Goal: Task Accomplishment & Management: Manage account settings

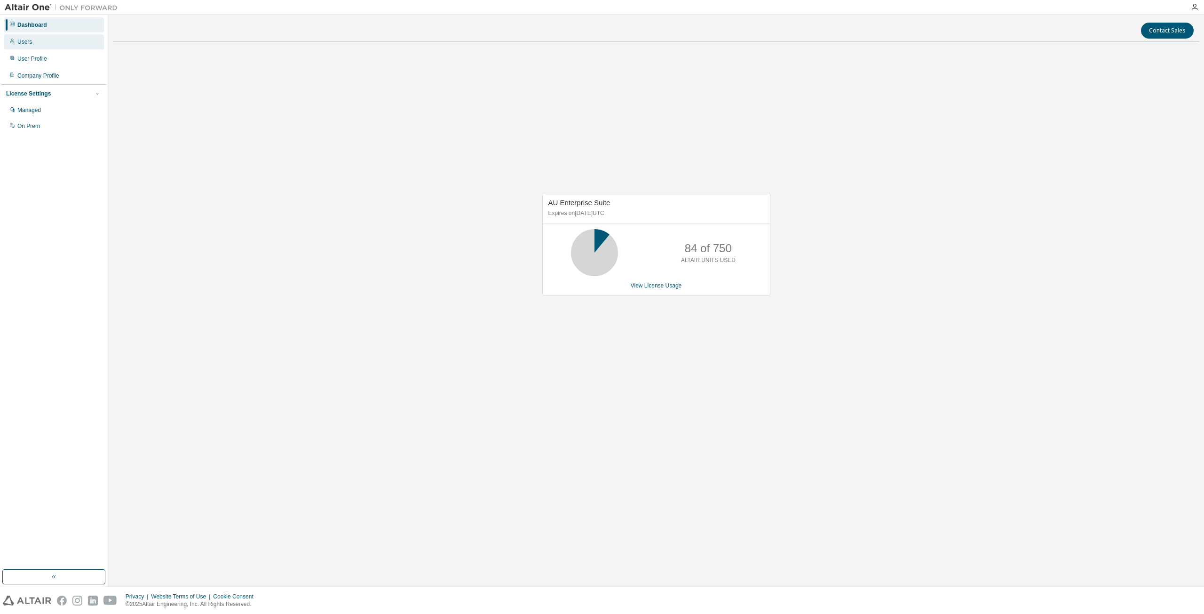
click at [49, 42] on div "Users" at bounding box center [54, 41] width 100 height 15
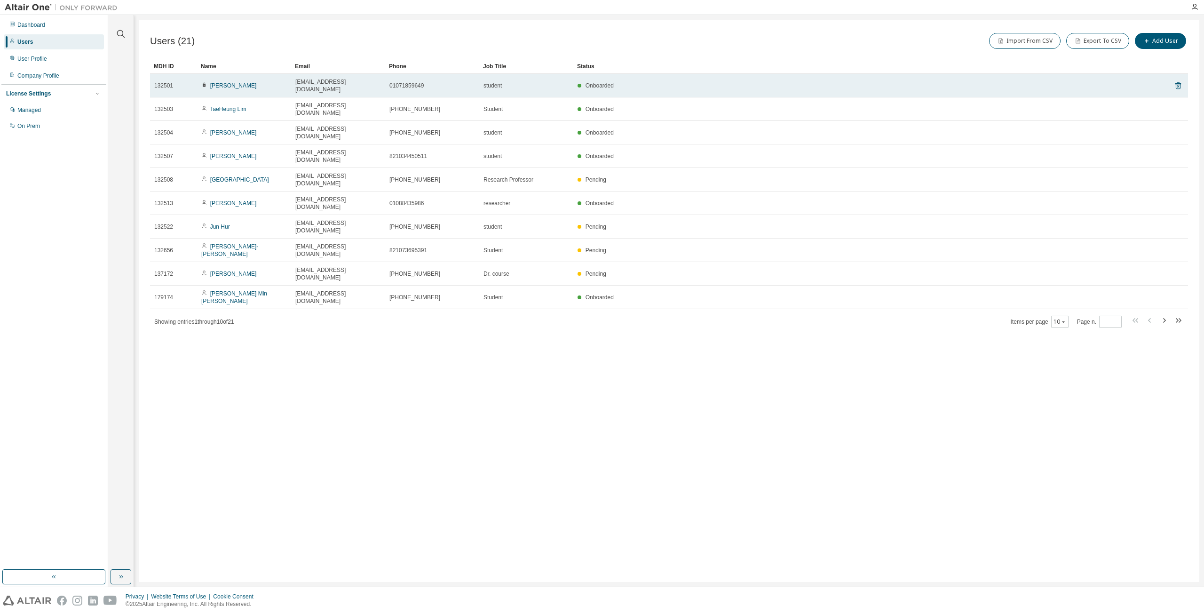
click at [205, 82] on icon at bounding box center [204, 85] width 6 height 6
click at [205, 83] on icon at bounding box center [204, 85] width 3 height 4
click at [1179, 81] on icon at bounding box center [1178, 85] width 8 height 11
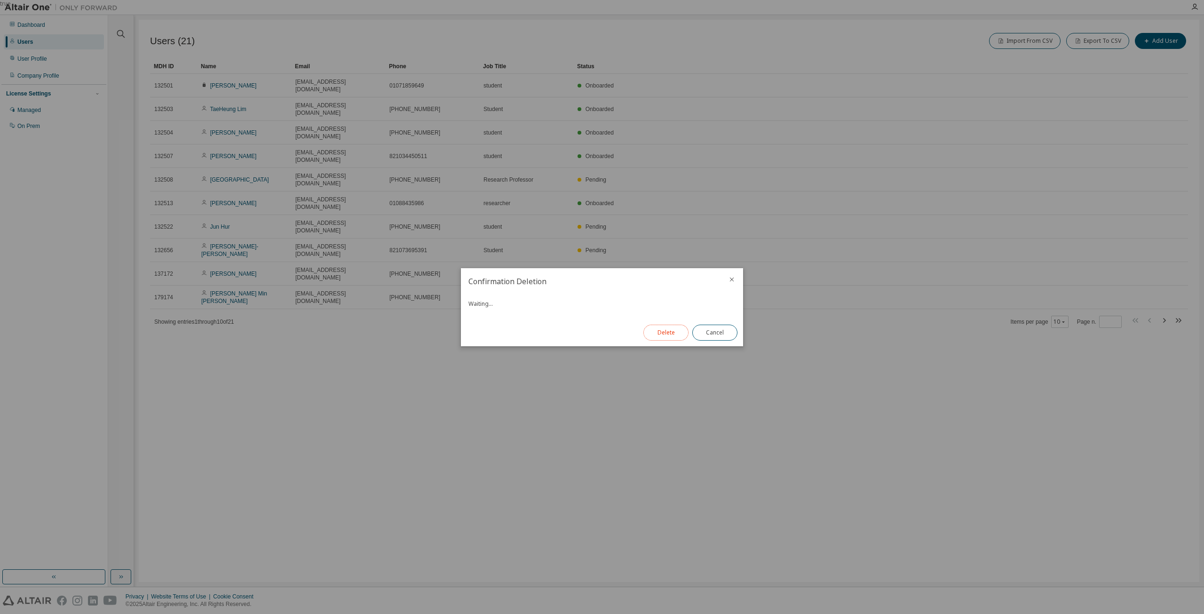
click at [668, 332] on button "Delete" at bounding box center [665, 333] width 45 height 16
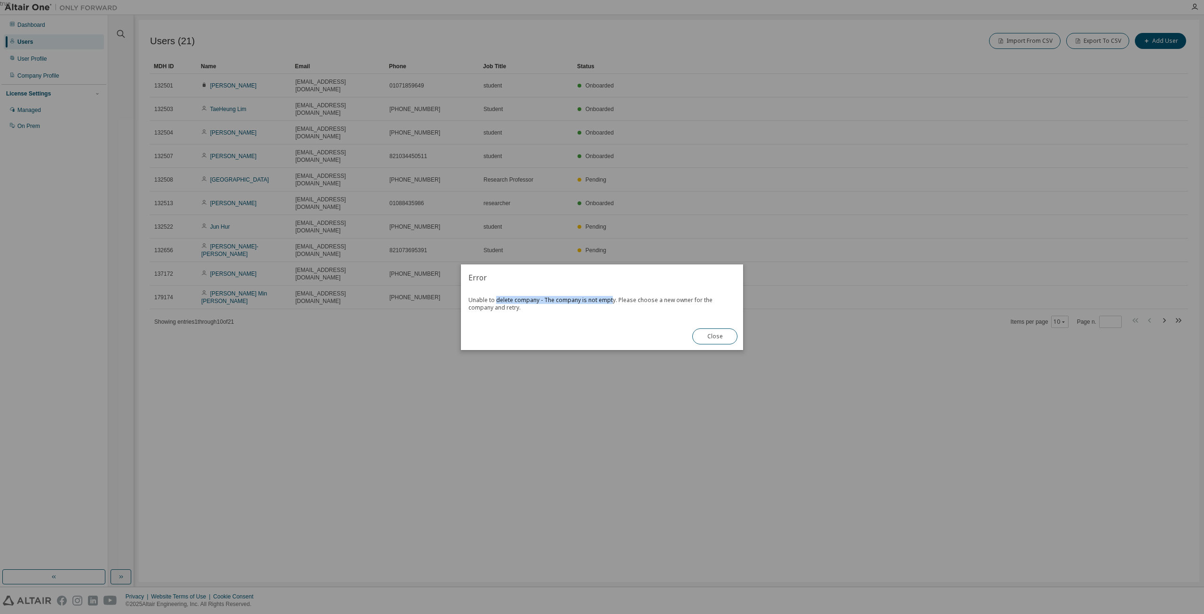
drag, startPoint x: 496, startPoint y: 302, endPoint x: 611, endPoint y: 299, distance: 114.3
click at [611, 299] on div "Unable to delete company - The company is not empty. Please choose a new owner …" at bounding box center [602, 307] width 282 height 32
click at [613, 299] on div "Unable to delete company - The company is not empty. Please choose a new owner …" at bounding box center [602, 307] width 282 height 32
click at [642, 298] on div "Unable to delete company - The company is not empty. Please choose a new owner …" at bounding box center [602, 307] width 282 height 32
drag, startPoint x: 616, startPoint y: 298, endPoint x: 681, endPoint y: 299, distance: 65.4
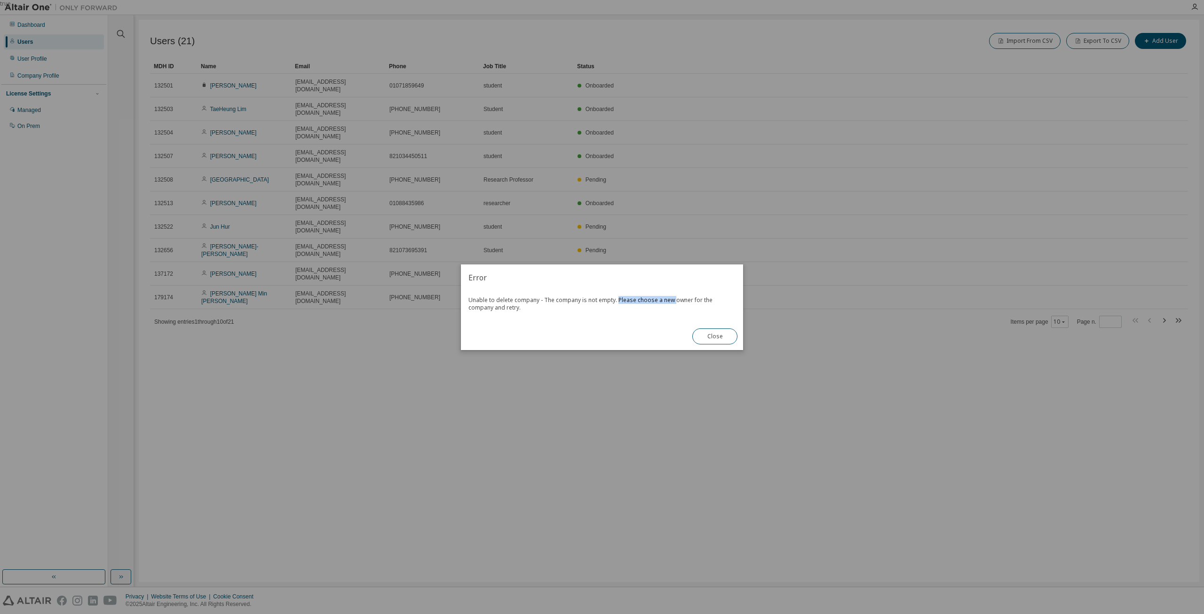
click at [677, 299] on div "Unable to delete company - The company is not empty. Please choose a new owner …" at bounding box center [602, 307] width 282 height 32
drag, startPoint x: 700, startPoint y: 299, endPoint x: 723, endPoint y: 299, distance: 23.0
click at [703, 299] on div "Unable to delete company - The company is not empty. Please choose a new owner …" at bounding box center [602, 307] width 282 height 32
click at [723, 299] on div "Unable to delete company - The company is not empty. Please choose a new owner …" at bounding box center [602, 307] width 282 height 32
drag, startPoint x: 651, startPoint y: 299, endPoint x: 706, endPoint y: 299, distance: 54.6
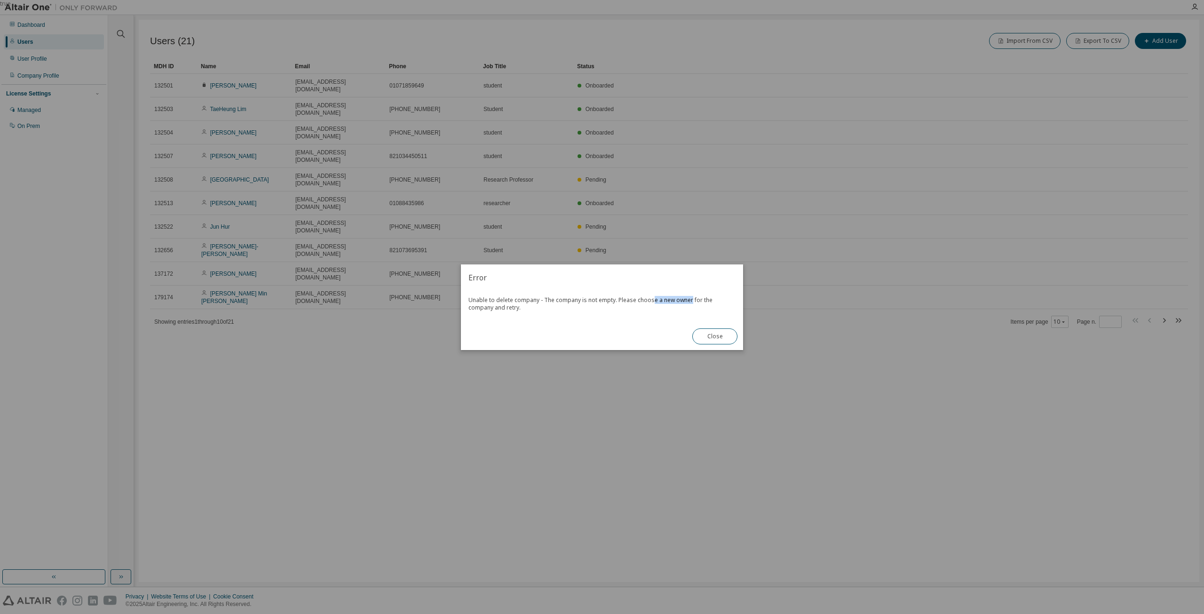
click at [695, 299] on div "Unable to delete company - The company is not empty. Please choose a new owner …" at bounding box center [602, 307] width 282 height 32
click at [723, 299] on div "Unable to delete company - The company is not empty. Please choose a new owner …" at bounding box center [602, 307] width 282 height 32
drag, startPoint x: 514, startPoint y: 305, endPoint x: 489, endPoint y: 305, distance: 24.9
click at [514, 305] on div "Unable to delete company - The company is not empty. Please choose a new owner …" at bounding box center [602, 307] width 282 height 32
drag, startPoint x: 486, startPoint y: 305, endPoint x: 689, endPoint y: 304, distance: 202.7
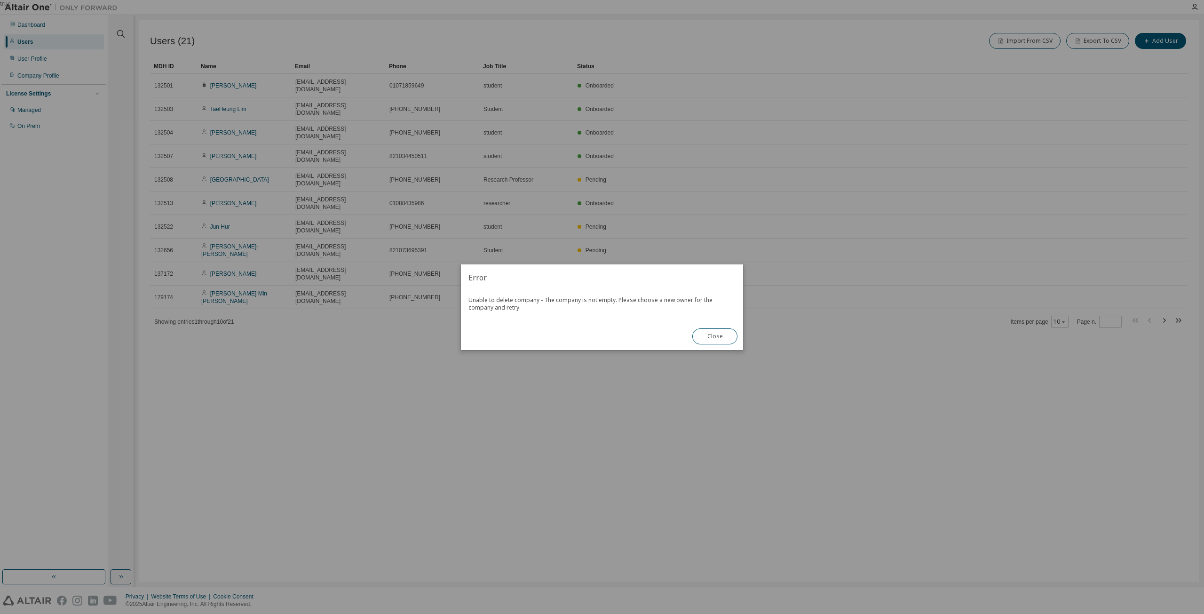
click at [563, 305] on div "Unable to delete company - The company is not empty. Please choose a new owner …" at bounding box center [602, 307] width 282 height 32
click at [715, 335] on button "Close" at bounding box center [714, 336] width 45 height 16
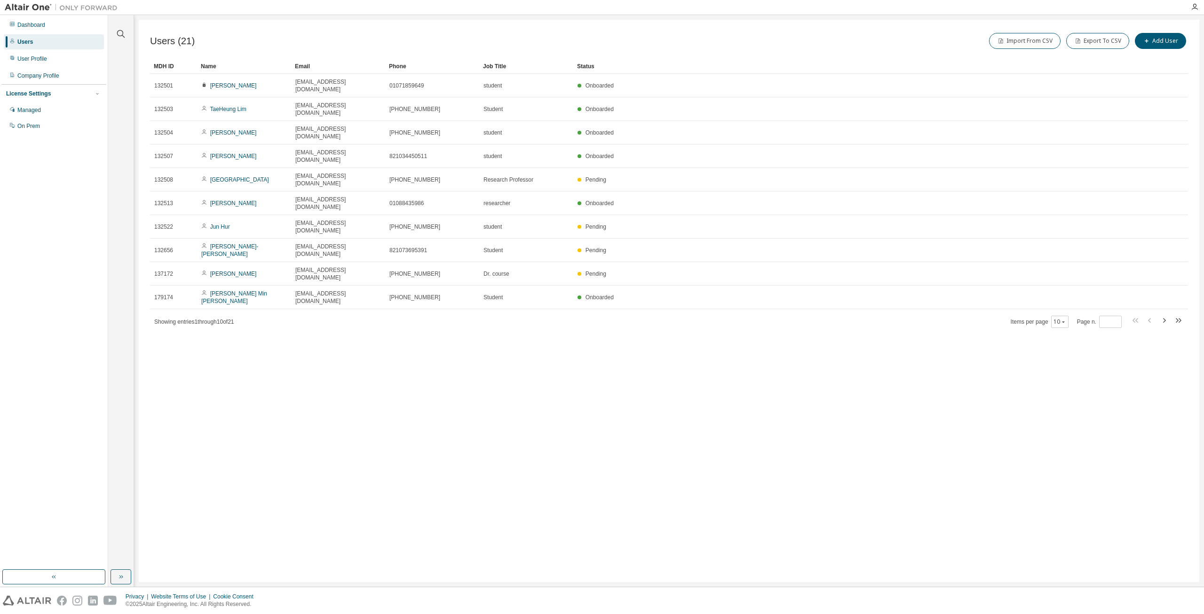
click at [756, 328] on div "Users (21) Import From CSV Export To CSV Add User Clear Load Save Save As Field…" at bounding box center [669, 301] width 1061 height 562
click at [923, 389] on div "Users (21) Import From CSV Export To CSV Add User Clear Load Save Save As Field…" at bounding box center [669, 301] width 1061 height 562
click at [884, 400] on div "Users (21) Import From CSV Export To CSV Add User Clear Load Save Save As Field…" at bounding box center [669, 301] width 1061 height 562
click at [871, 391] on div "Users (21) Import From CSV Export To CSV Add User Clear Load Save Save As Field…" at bounding box center [669, 301] width 1061 height 562
click at [841, 436] on div "Users (21) Import From CSV Export To CSV Add User Clear Load Save Save As Field…" at bounding box center [669, 301] width 1061 height 562
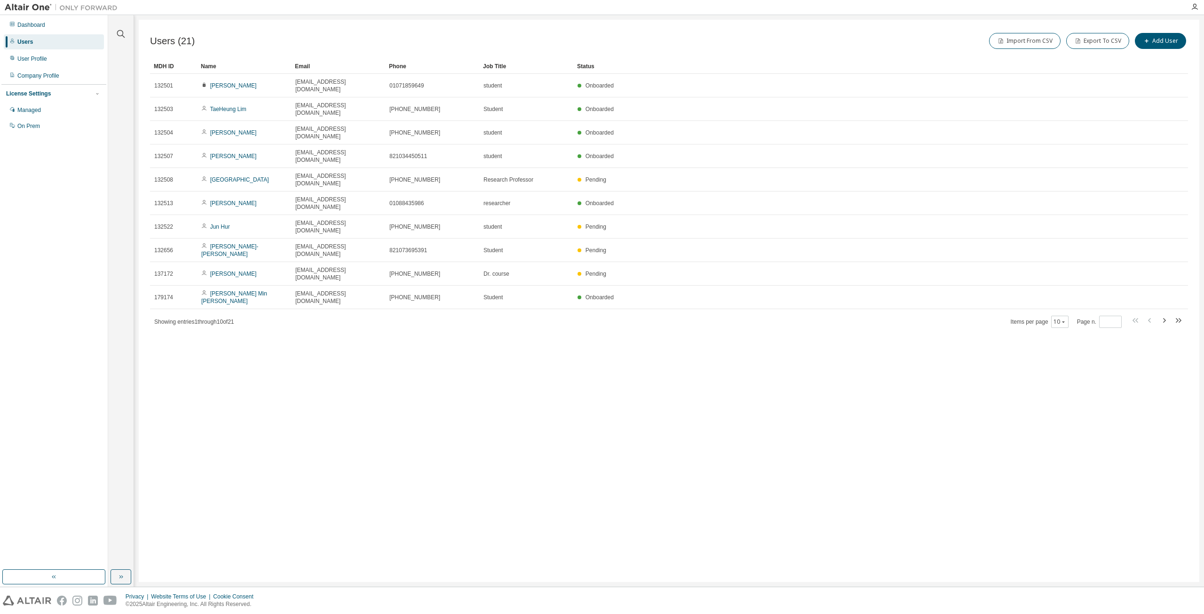
drag, startPoint x: 707, startPoint y: 390, endPoint x: 730, endPoint y: 390, distance: 23.1
click at [707, 390] on div "Users (21) Import From CSV Export To CSV Add User Clear Load Save Save As Field…" at bounding box center [669, 301] width 1061 height 562
click at [1166, 315] on icon "button" at bounding box center [1163, 320] width 11 height 11
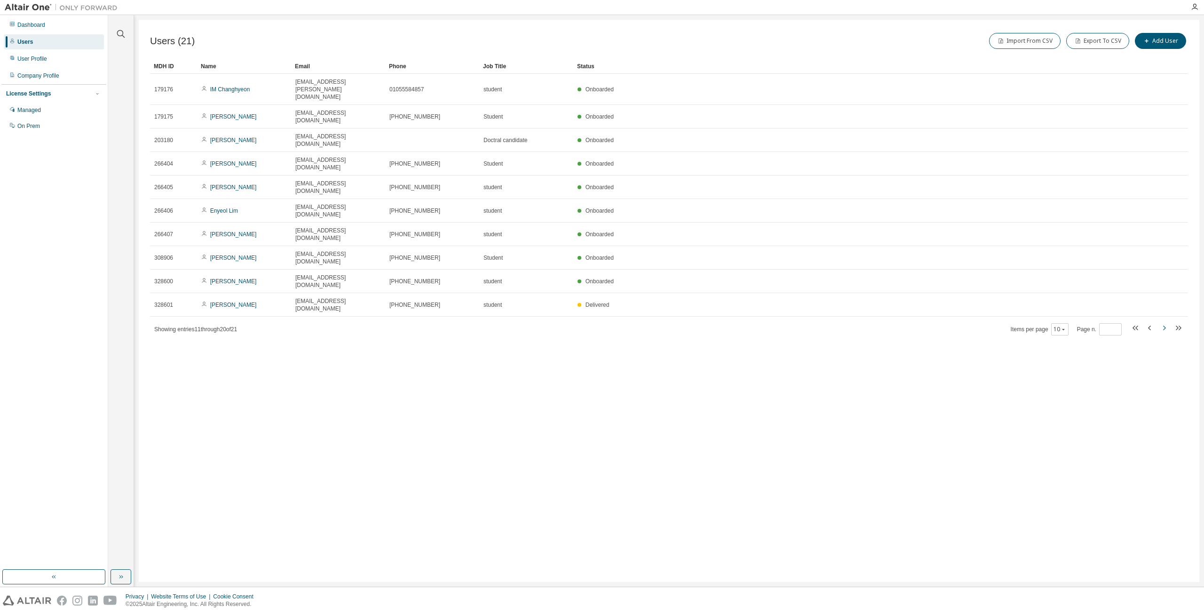
click at [1161, 322] on icon "button" at bounding box center [1163, 327] width 11 height 11
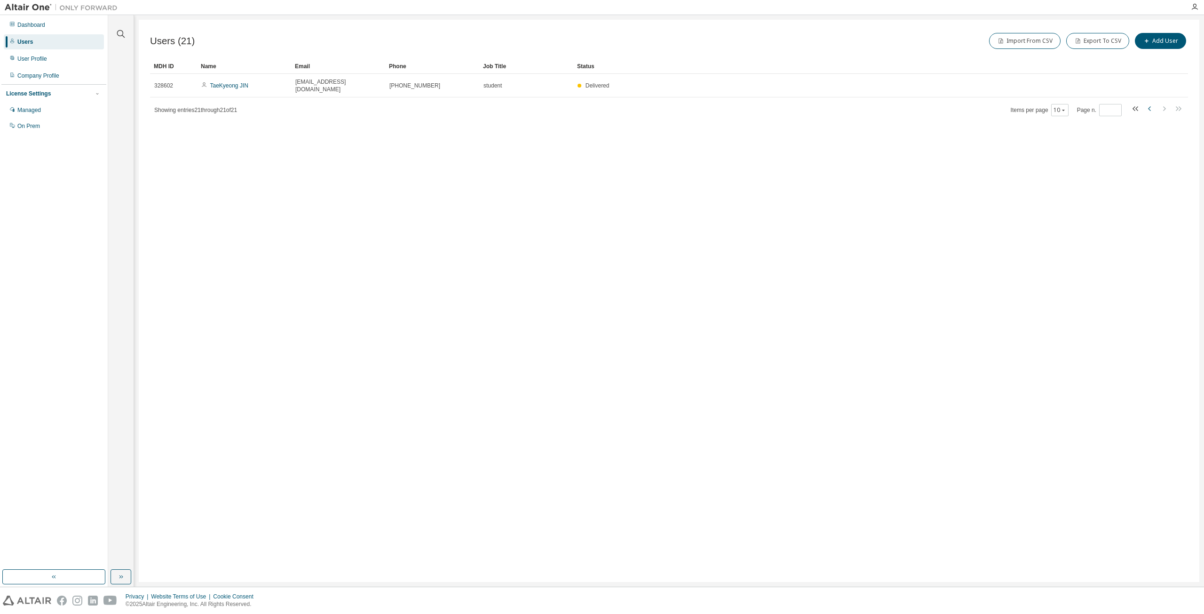
click at [1148, 103] on icon "button" at bounding box center [1149, 108] width 11 height 11
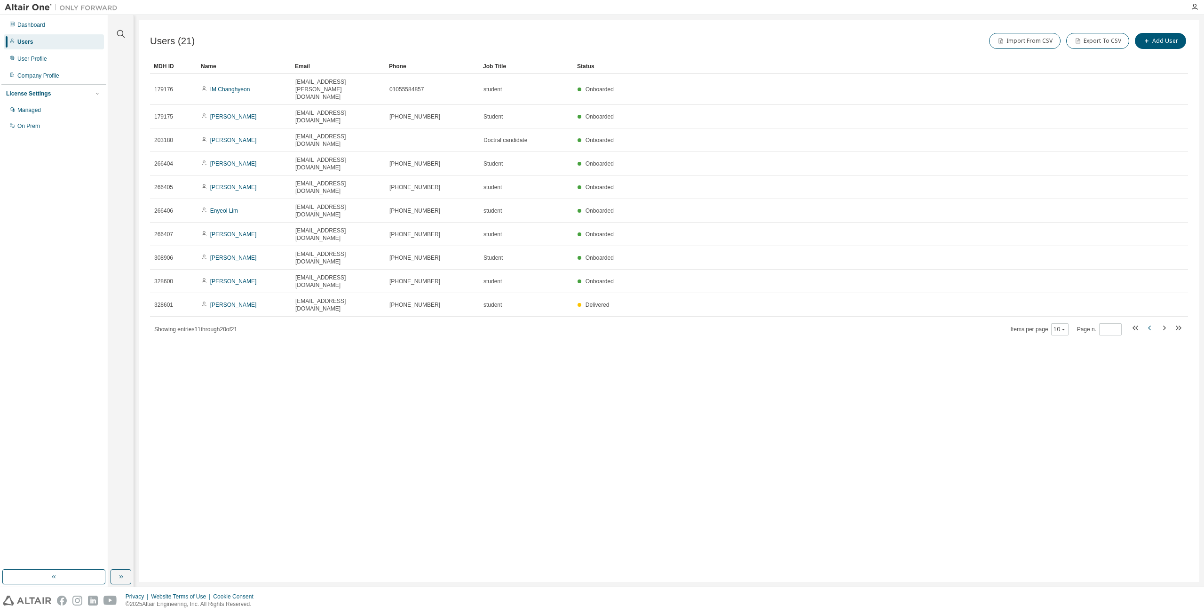
click at [1151, 322] on icon "button" at bounding box center [1149, 327] width 11 height 11
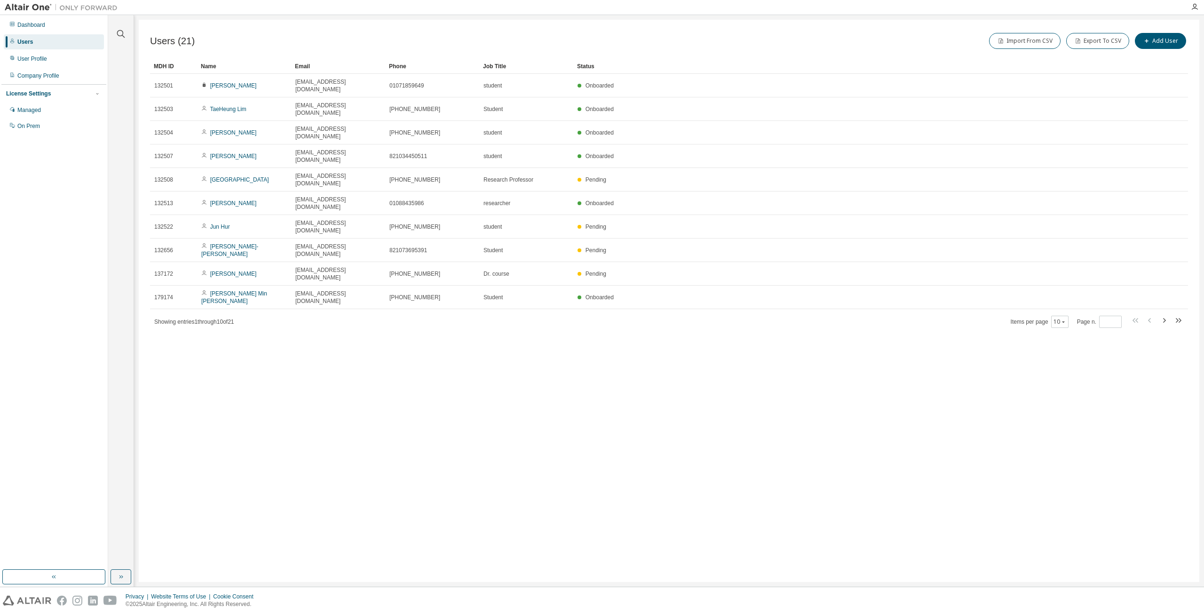
click at [1097, 348] on div "Users (21) Import From CSV Export To CSV Add User Clear Load Save Save As Field…" at bounding box center [669, 301] width 1061 height 562
click at [881, 362] on div "Users (21) Import From CSV Export To CSV Add User Clear Load Save Save As Field…" at bounding box center [669, 301] width 1061 height 562
click at [1166, 315] on icon "button" at bounding box center [1163, 320] width 11 height 11
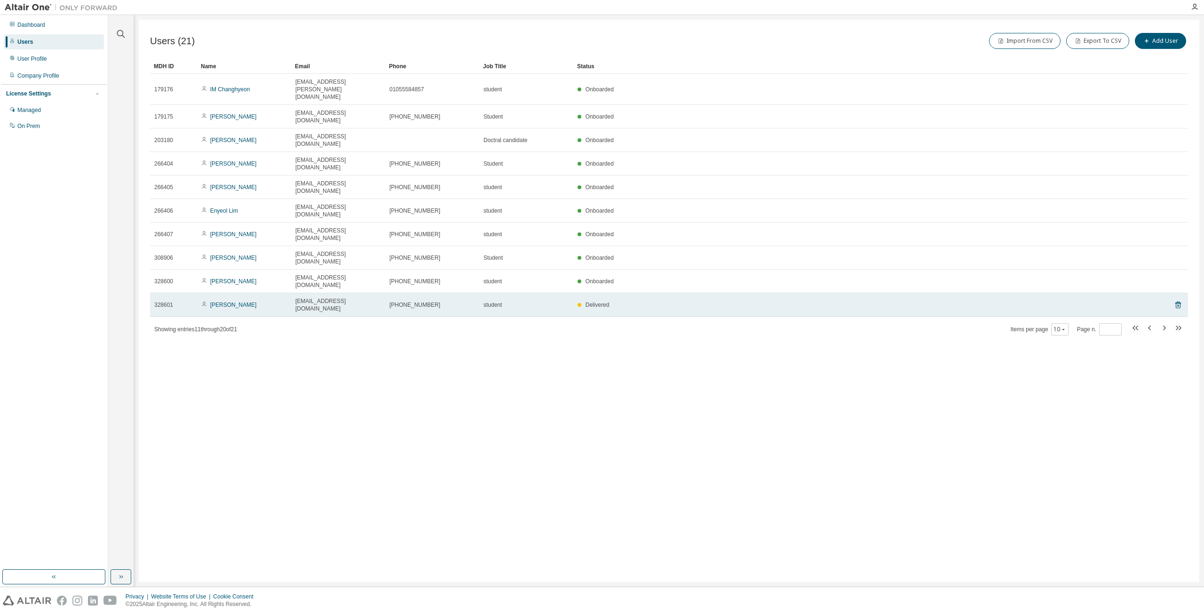
drag, startPoint x: 441, startPoint y: 210, endPoint x: 462, endPoint y: 233, distance: 31.6
click at [739, 303] on div "Users (21) Import From CSV Export To CSV Add User Clear Load Save Save As Field…" at bounding box center [669, 301] width 1061 height 562
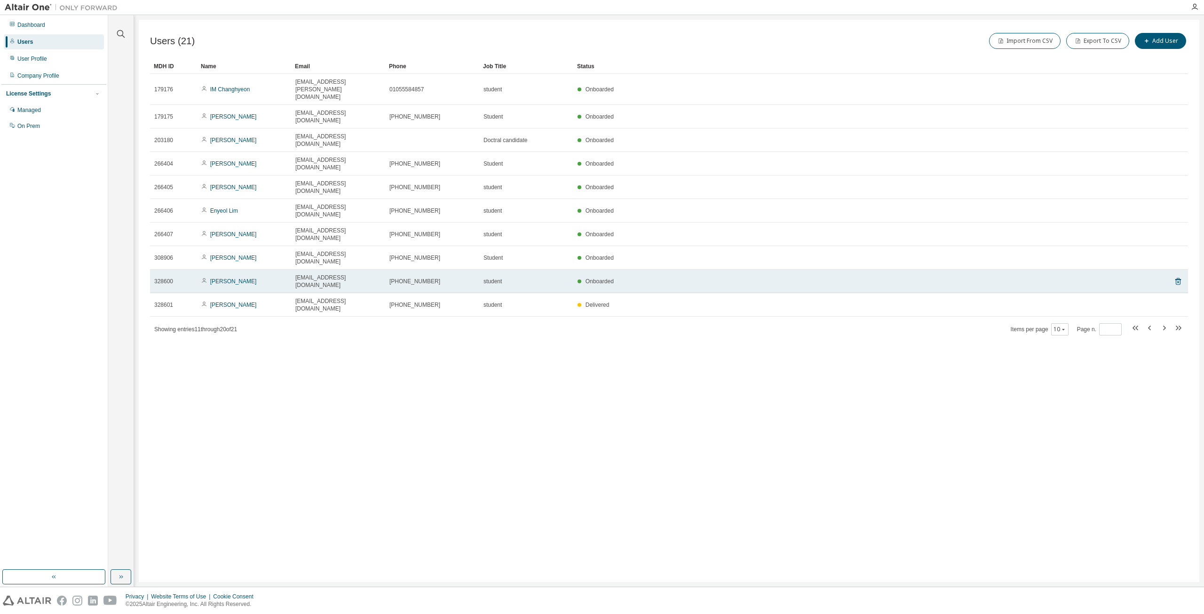
click at [372, 274] on div "[EMAIL_ADDRESS][DOMAIN_NAME]" at bounding box center [338, 281] width 86 height 15
click at [230, 278] on link "[PERSON_NAME]" at bounding box center [233, 281] width 47 height 7
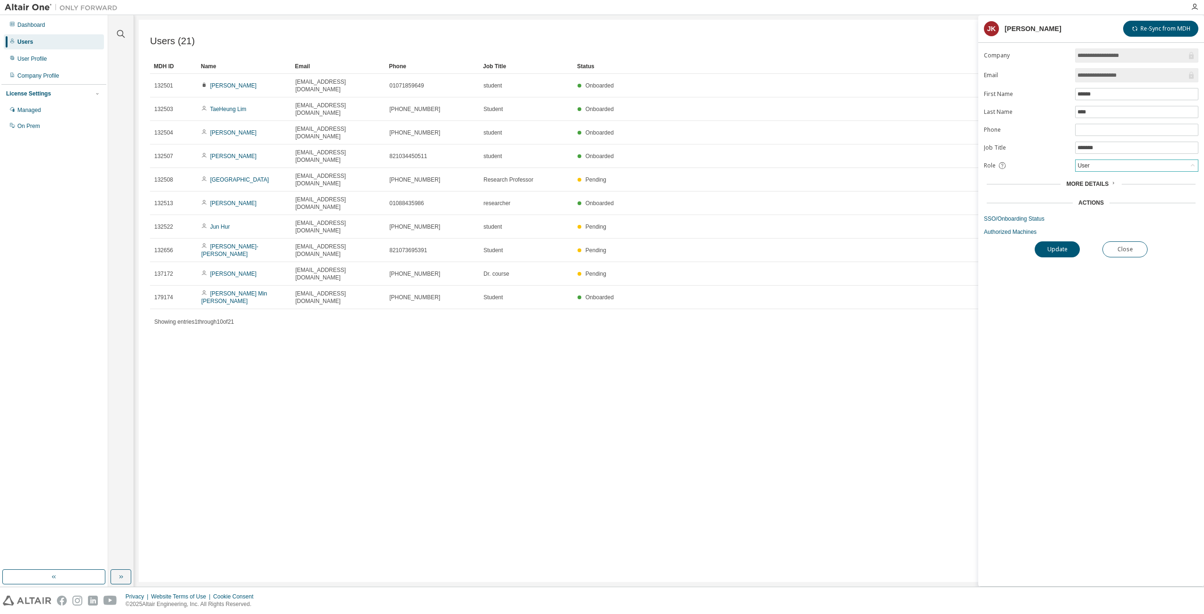
click at [1155, 169] on div "User" at bounding box center [1137, 165] width 122 height 11
click at [875, 321] on div "Users (21) Import From CSV Export To CSV Add User Clear Load Save Save As Field…" at bounding box center [669, 301] width 1061 height 562
click at [1150, 167] on div "User" at bounding box center [1137, 165] width 122 height 11
click at [1096, 193] on li "Owner" at bounding box center [1136, 190] width 120 height 12
click at [1063, 248] on button "Update" at bounding box center [1057, 249] width 45 height 16
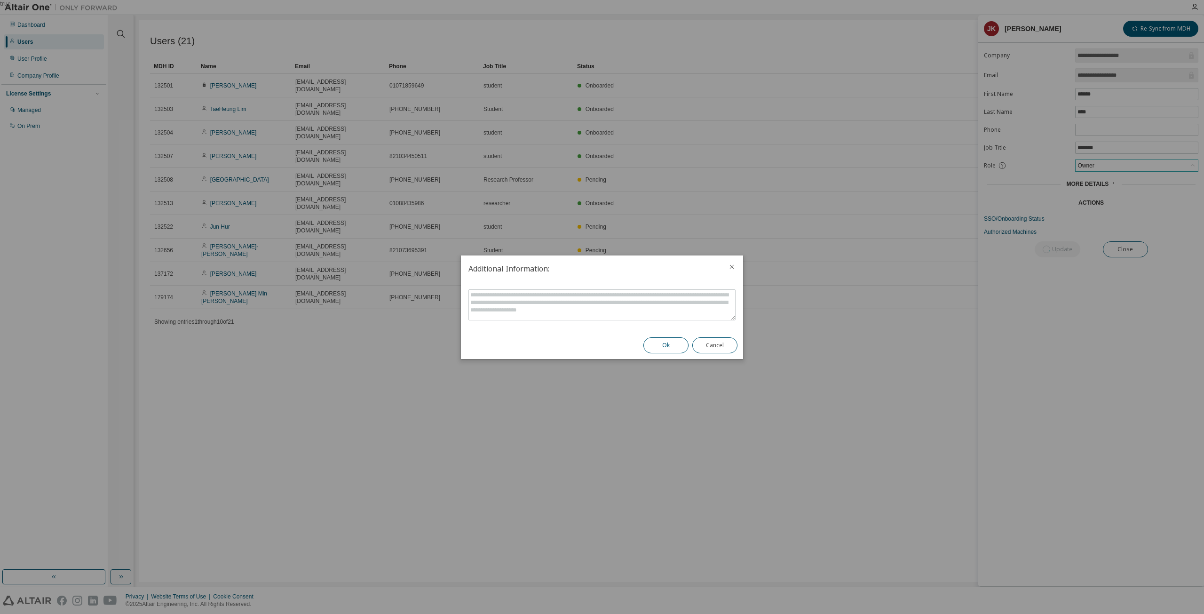
click at [667, 343] on button "Ok" at bounding box center [665, 345] width 45 height 16
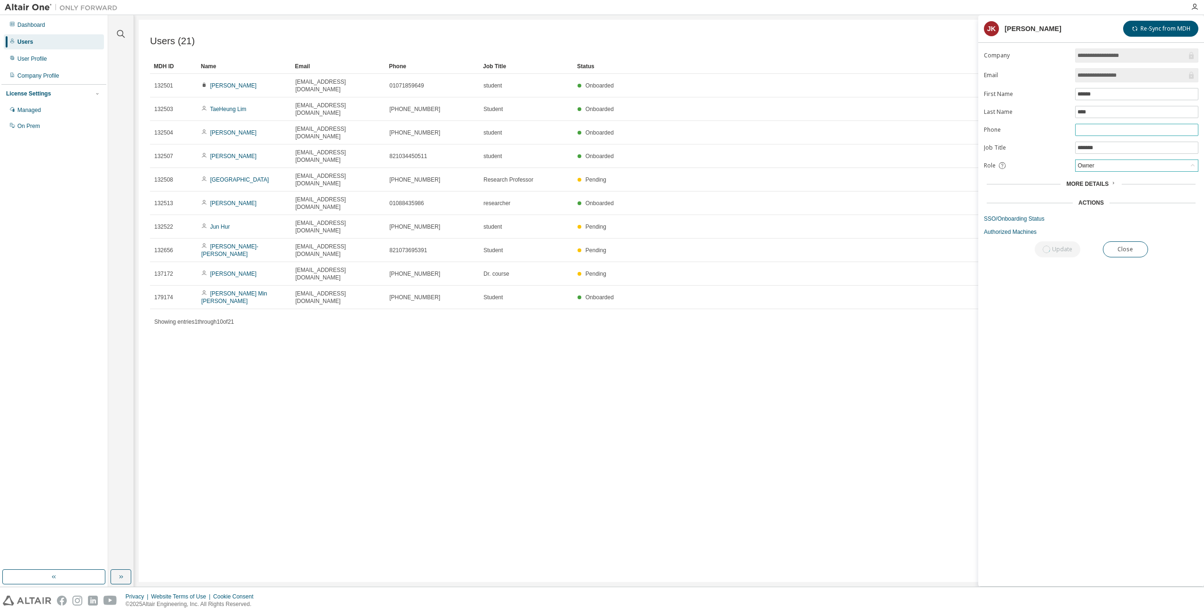
click at [1128, 125] on span at bounding box center [1136, 130] width 123 height 12
click at [1122, 134] on span at bounding box center [1136, 130] width 123 height 12
click at [1122, 130] on input "text" at bounding box center [1137, 130] width 119 height 8
click at [1161, 168] on div "Owner" at bounding box center [1137, 165] width 122 height 11
click at [1126, 244] on button "Close" at bounding box center [1124, 249] width 45 height 16
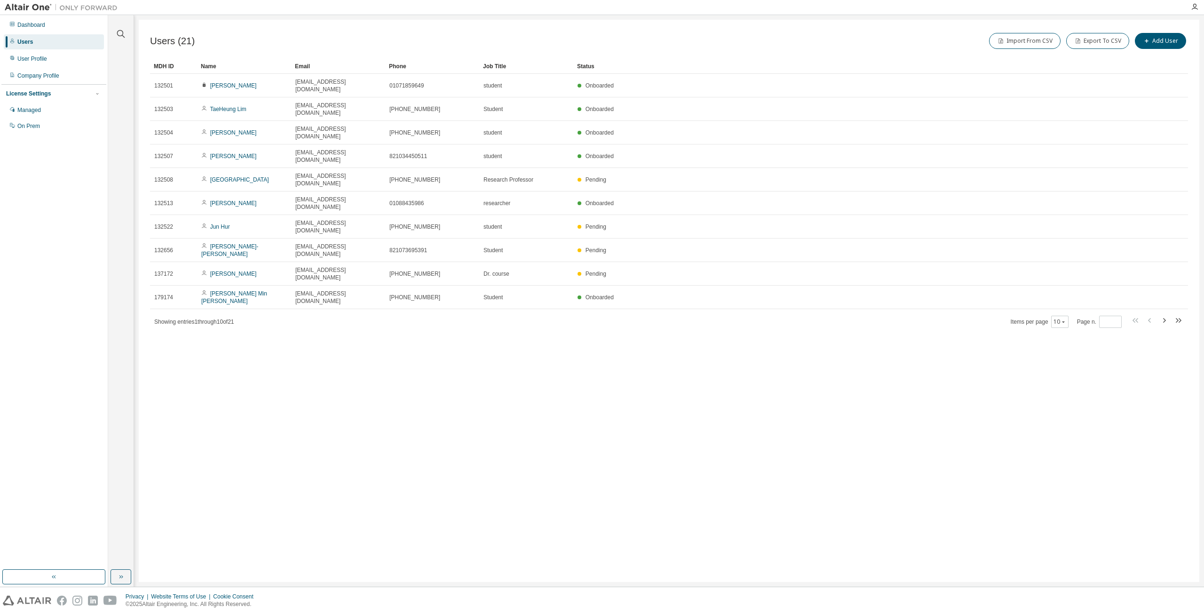
drag, startPoint x: 708, startPoint y: 383, endPoint x: 652, endPoint y: 362, distance: 60.3
click at [708, 383] on div "Users (21) Import From CSV Export To CSV Add User Clear Load Save Save As Field…" at bounding box center [669, 301] width 1061 height 562
click at [1120, 303] on div "Users (21) Import From CSV Export To CSV Add User Clear Load Save Save As Field…" at bounding box center [669, 301] width 1061 height 562
click at [573, 484] on div "Users (21) Import From CSV Export To CSV Add User Clear Load Save Save As Field…" at bounding box center [669, 301] width 1061 height 562
click at [1169, 315] on icon "button" at bounding box center [1163, 320] width 11 height 11
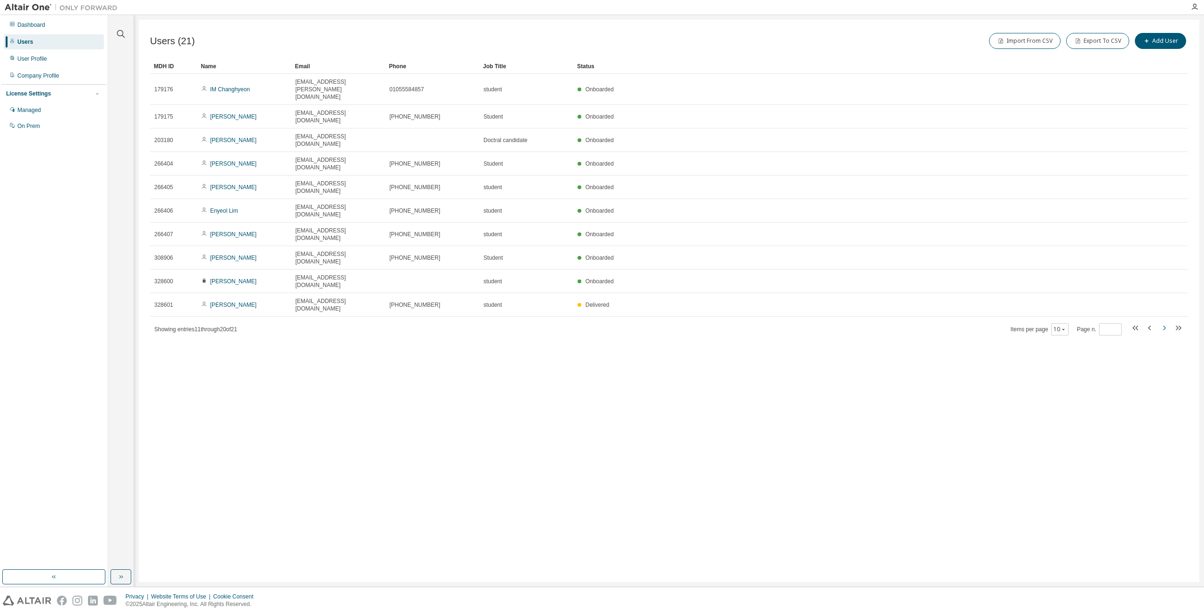
click at [1166, 322] on icon "button" at bounding box center [1163, 327] width 11 height 11
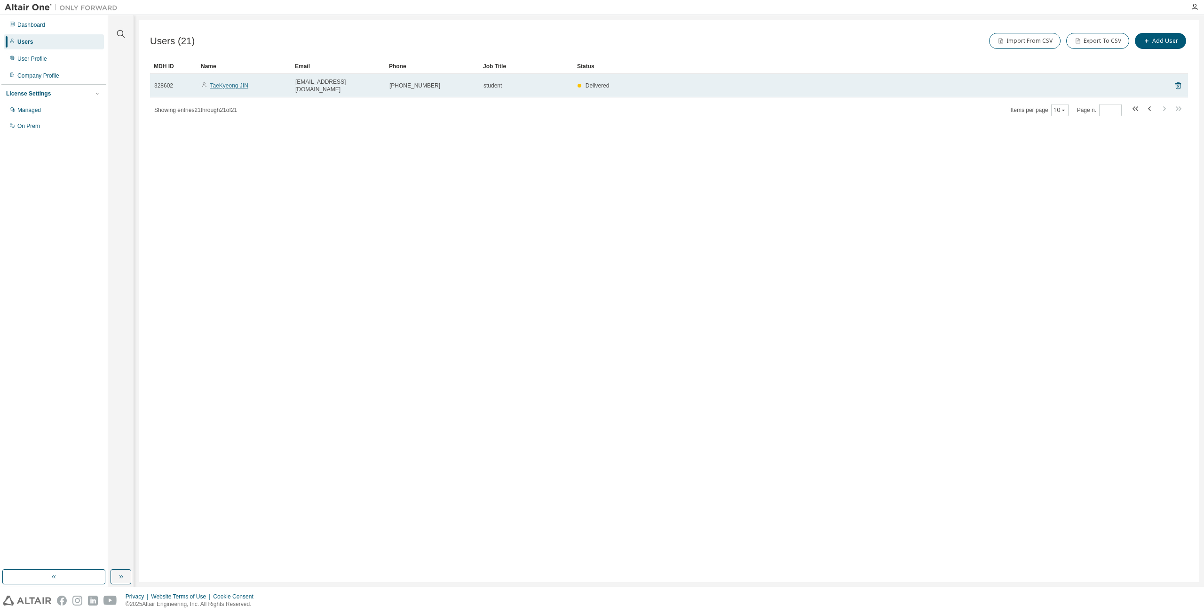
click at [222, 84] on link "TaeKyeong JIN" at bounding box center [229, 85] width 38 height 7
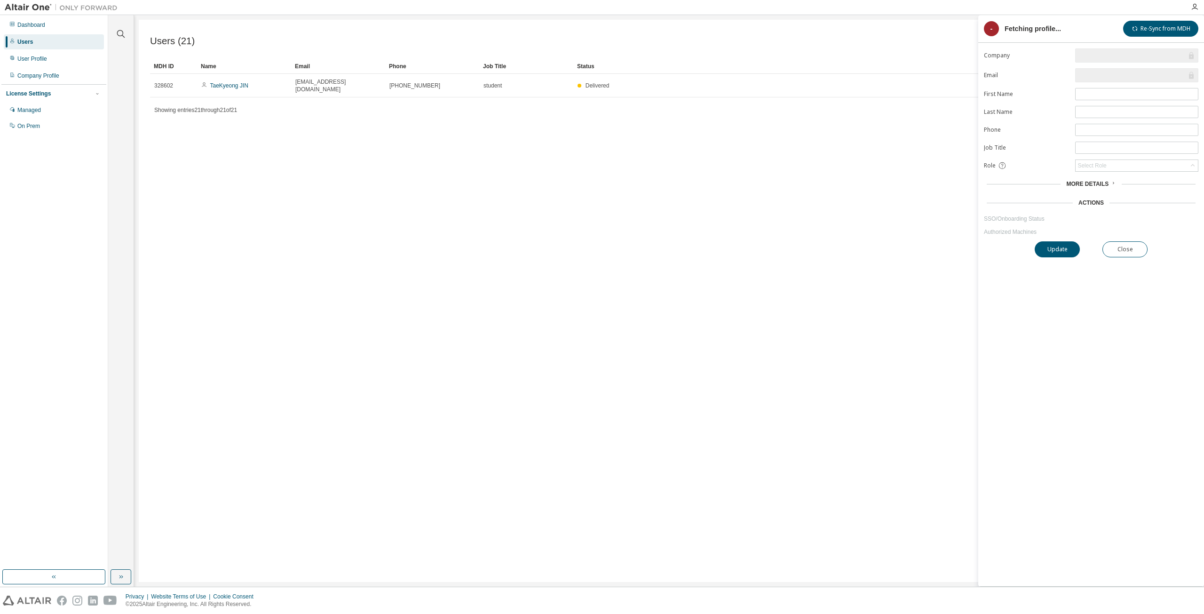
type input "*"
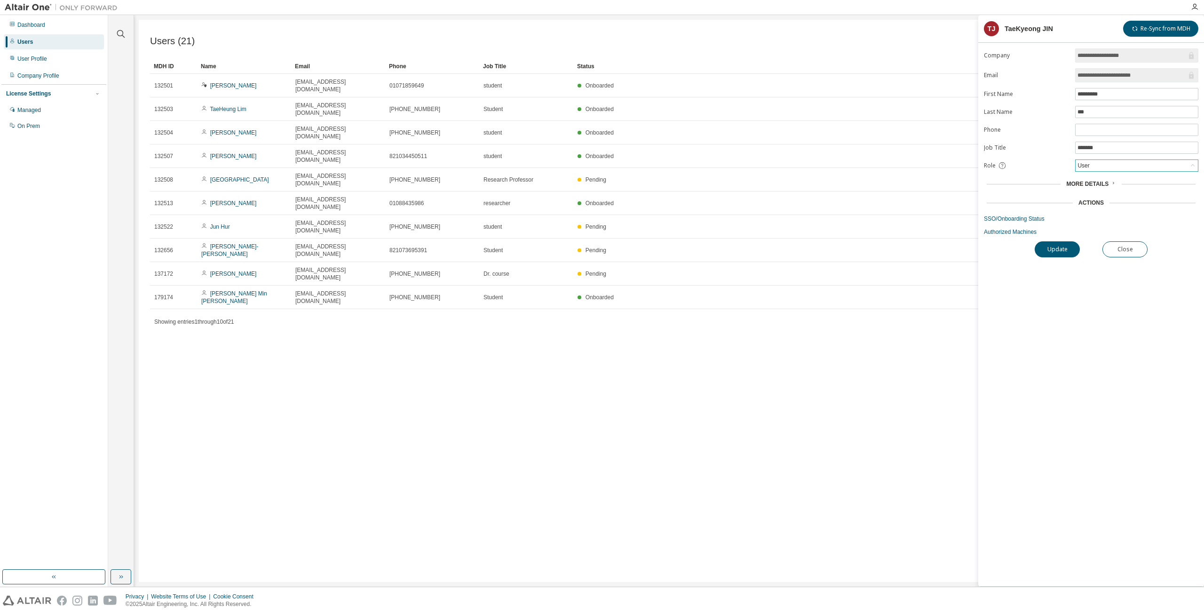
click at [1129, 166] on div "User" at bounding box center [1137, 165] width 122 height 11
click at [1096, 189] on li "Owner" at bounding box center [1136, 190] width 120 height 12
click at [1056, 252] on button "Update" at bounding box center [1057, 249] width 45 height 16
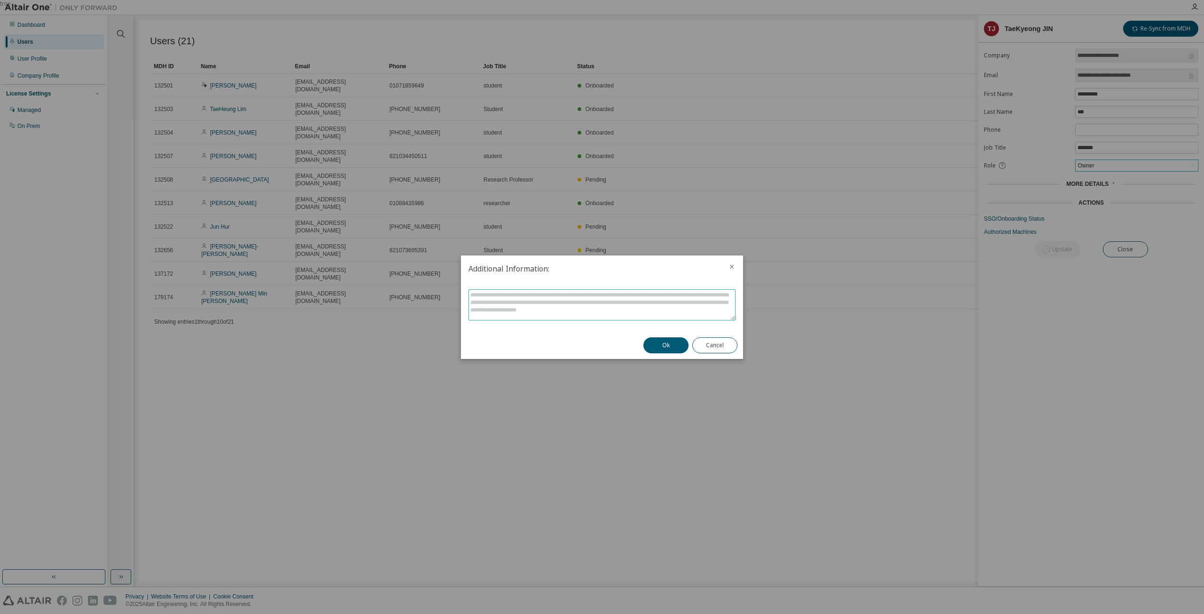
drag, startPoint x: 589, startPoint y: 308, endPoint x: 460, endPoint y: 291, distance: 130.5
click at [460, 0] on div "true Additional Information: Ok Cancel" at bounding box center [602, 0] width 1204 height 0
click at [637, 306] on textarea at bounding box center [602, 305] width 266 height 30
click at [644, 312] on textarea at bounding box center [602, 305] width 266 height 30
paste textarea "**********"
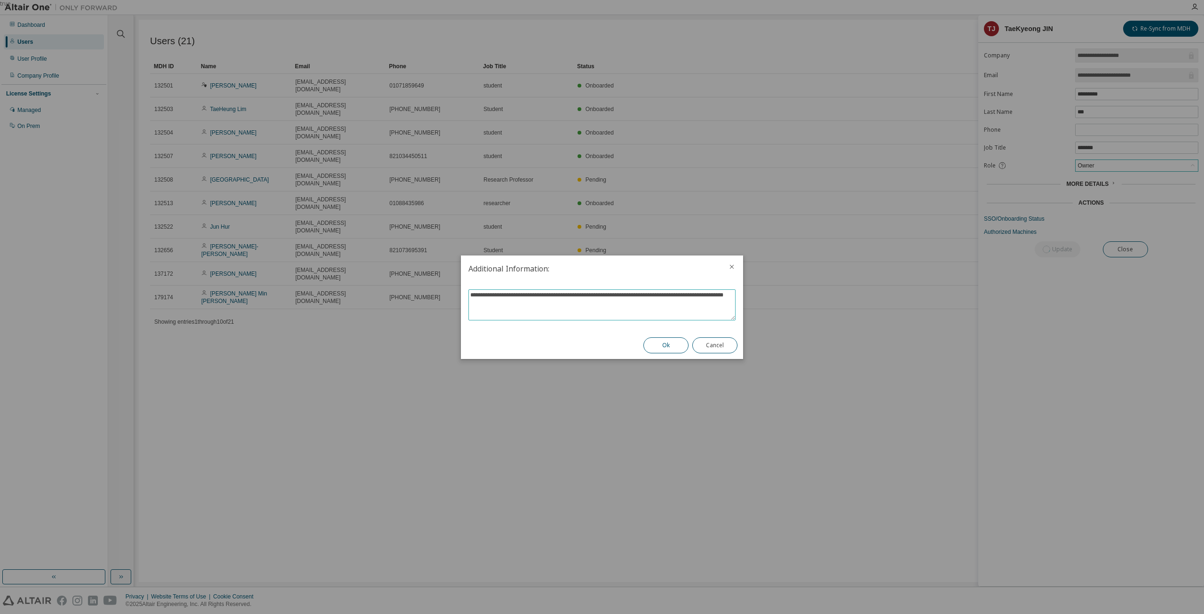
type textarea "**********"
click at [676, 341] on button "Ok" at bounding box center [665, 345] width 45 height 16
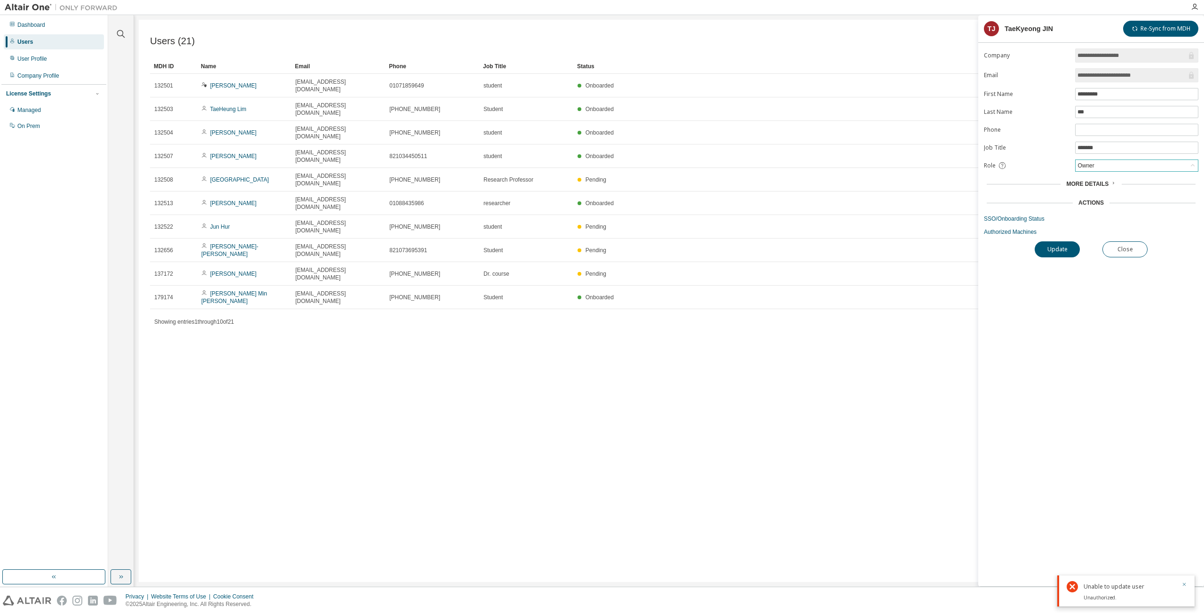
click at [1183, 586] on icon "button" at bounding box center [1185, 584] width 6 height 6
click at [685, 315] on div "Showing entries 1 through 10 of 21 Items per page 10 Page n. *" at bounding box center [669, 322] width 1038 height 14
click at [1122, 246] on button "Close" at bounding box center [1124, 249] width 45 height 16
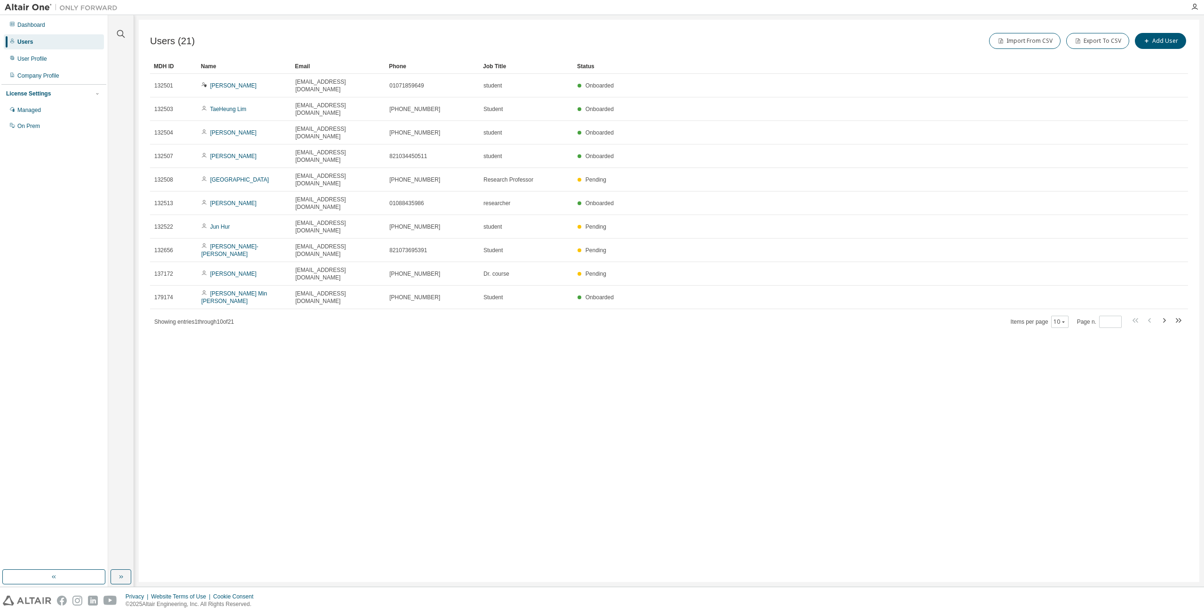
click at [803, 333] on div "Users (21) Import From CSV Export To CSV Add User Clear Load Save Save As Field…" at bounding box center [669, 301] width 1061 height 562
click at [586, 320] on div "Users (21) Import From CSV Export To CSV Add User Clear Load Save Save As Field…" at bounding box center [669, 301] width 1061 height 562
click at [1160, 315] on icon "button" at bounding box center [1163, 320] width 11 height 11
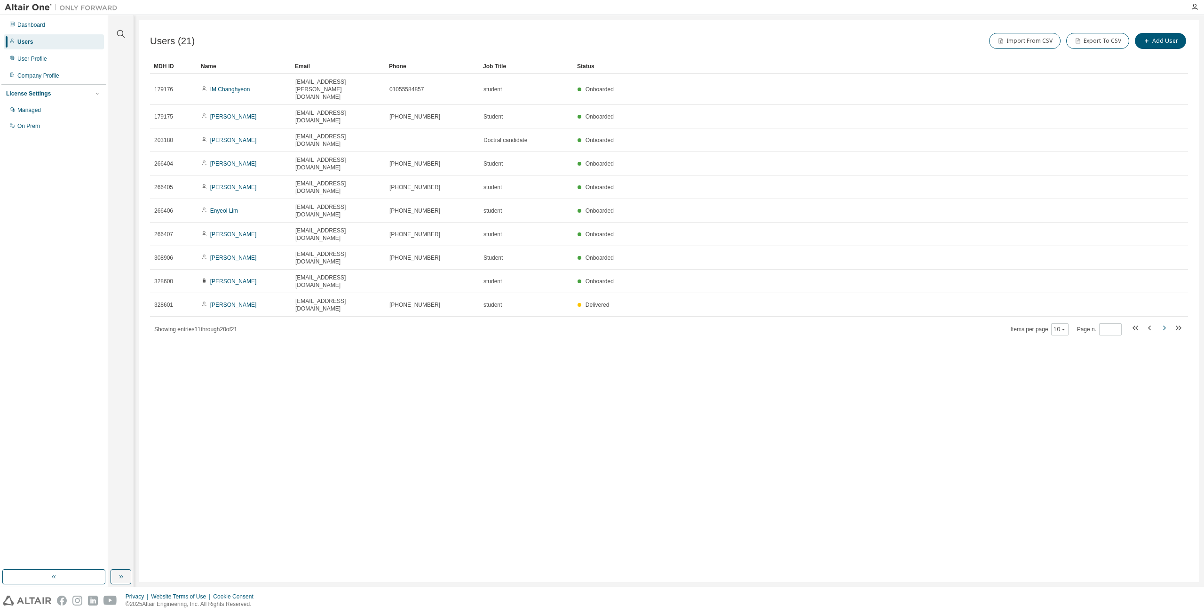
click at [1161, 322] on icon "button" at bounding box center [1163, 327] width 11 height 11
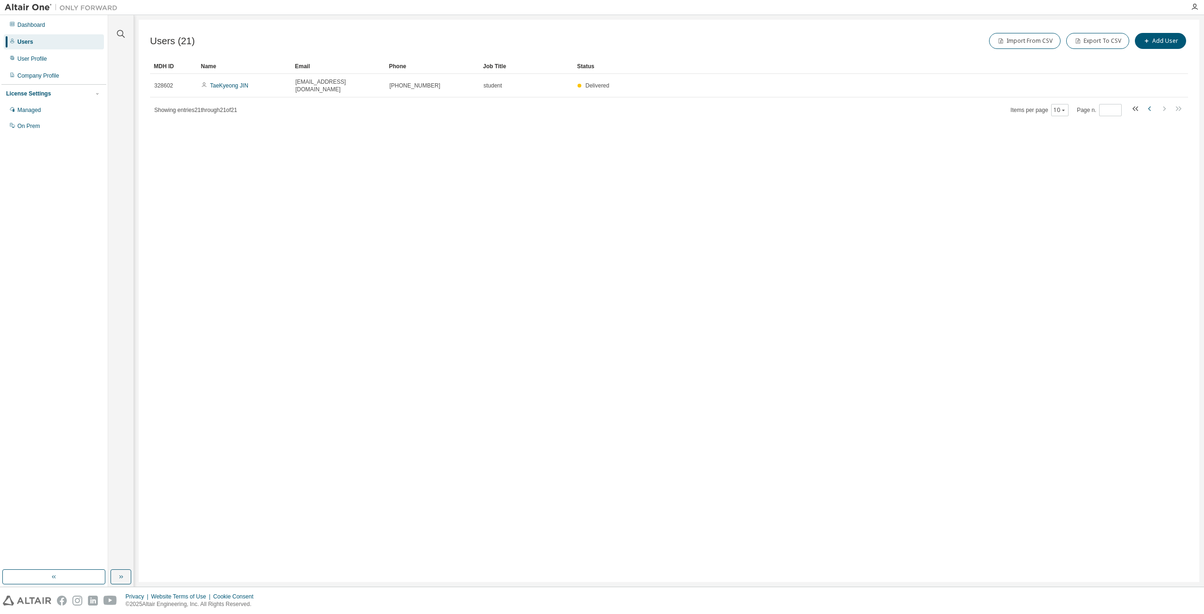
click at [1146, 103] on icon "button" at bounding box center [1149, 108] width 11 height 11
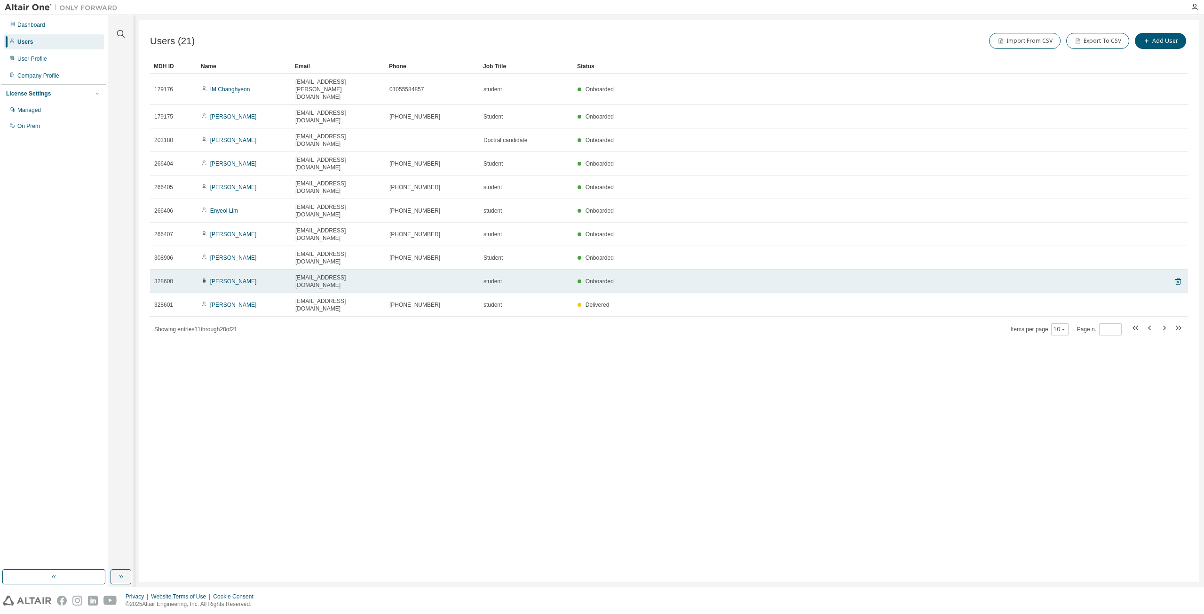
click at [204, 278] on icon at bounding box center [204, 280] width 3 height 4
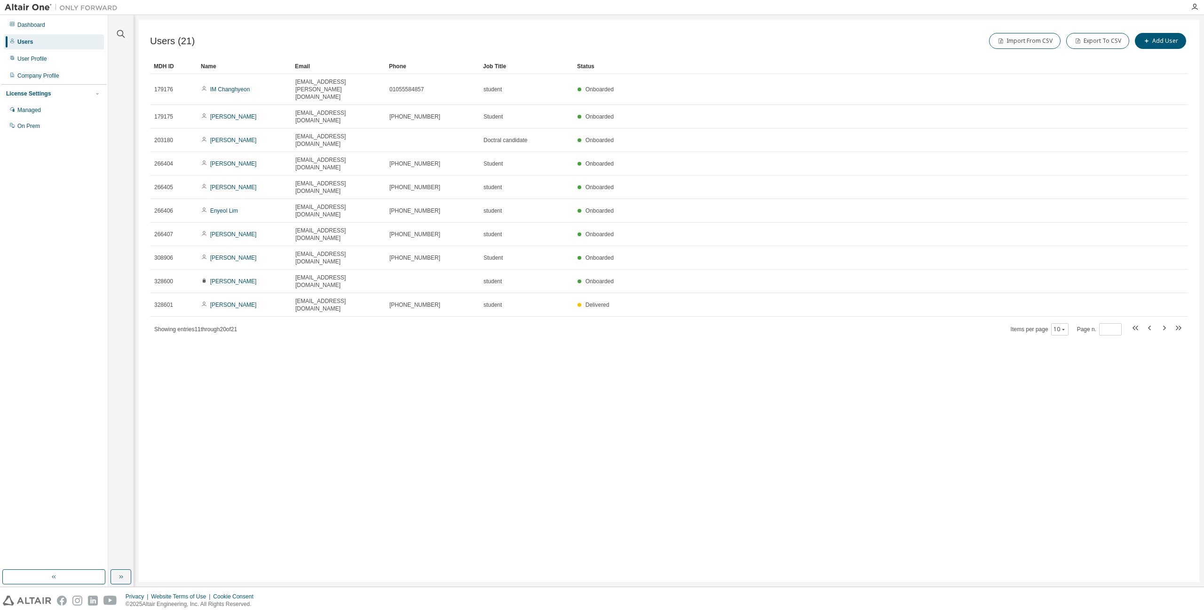
click at [1031, 309] on div "Users (21) Import From CSV Export To CSV Add User Clear Load Save Save As Field…" at bounding box center [669, 301] width 1061 height 562
click at [1151, 322] on icon "button" at bounding box center [1149, 327] width 11 height 11
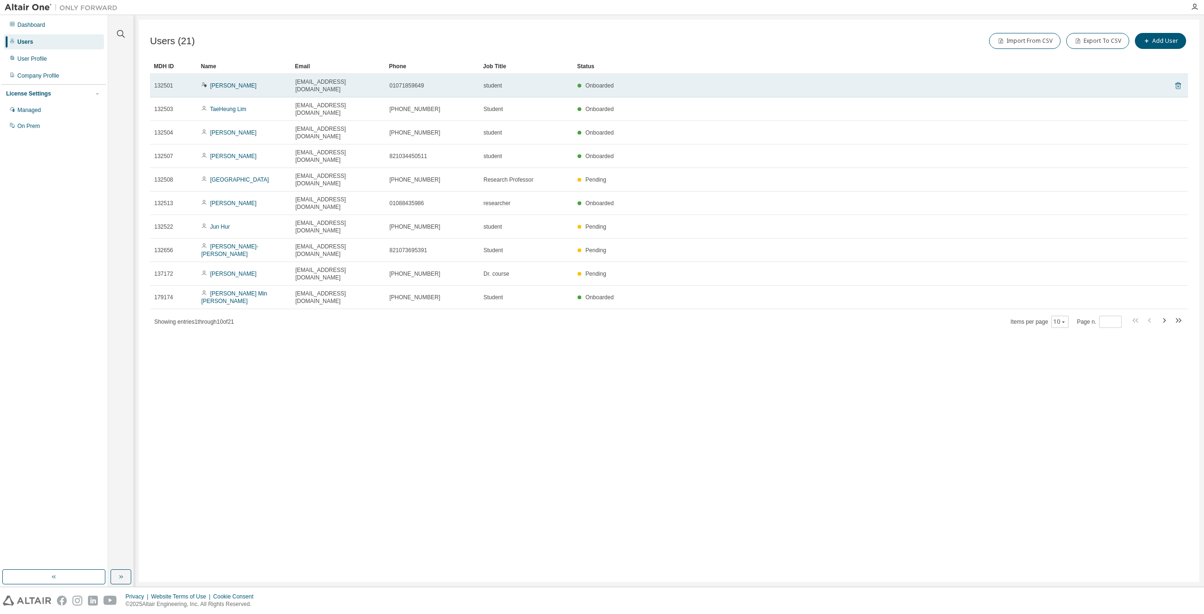
click at [1179, 81] on icon at bounding box center [1178, 85] width 8 height 11
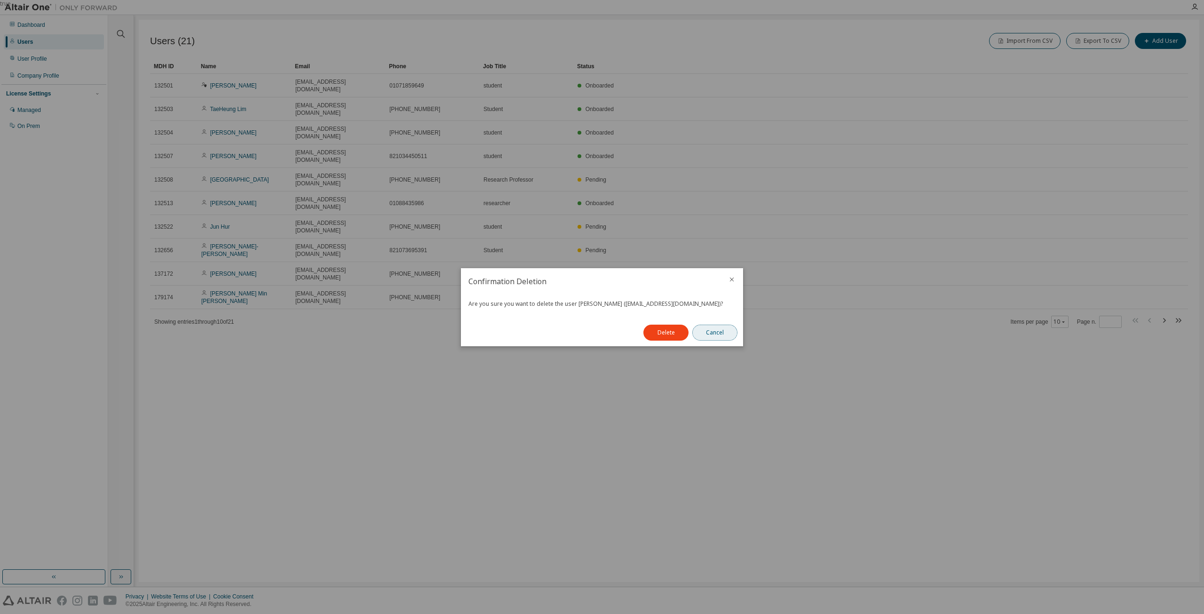
click at [724, 335] on button "Cancel" at bounding box center [714, 333] width 45 height 16
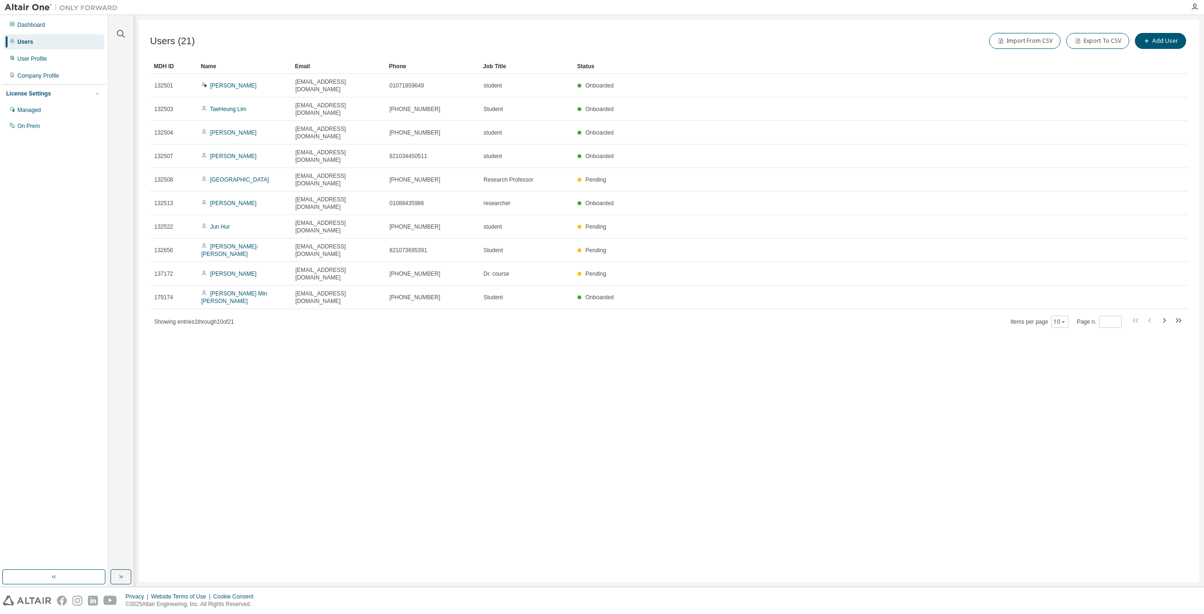
drag, startPoint x: 737, startPoint y: 333, endPoint x: 510, endPoint y: 306, distance: 227.8
click at [734, 331] on div "Users (21) Import From CSV Export To CSV Add User Clear Load Save Save As Field…" at bounding box center [669, 301] width 1061 height 562
click at [1161, 315] on icon "button" at bounding box center [1163, 320] width 11 height 11
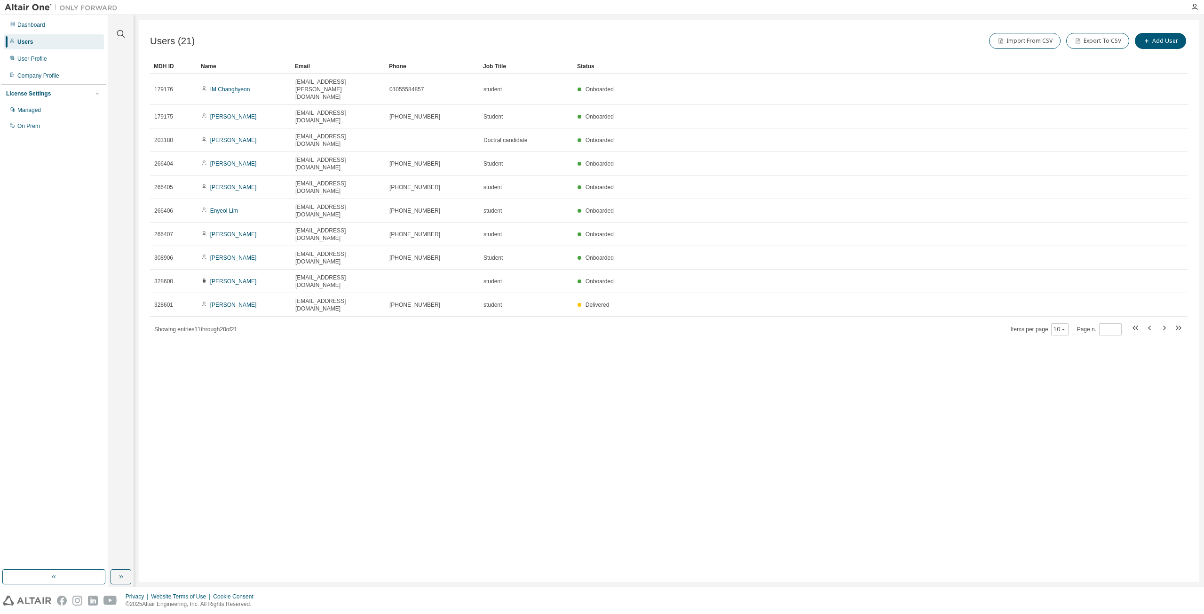
click at [680, 411] on div "Users (21) Import From CSV Export To CSV Add User Clear Load Save Save As Field…" at bounding box center [669, 301] width 1061 height 562
click at [871, 344] on div "Users (21) Import From CSV Export To CSV Add User Clear Load Save Save As Field…" at bounding box center [669, 301] width 1061 height 562
click at [871, 345] on div "Users (21) Import From CSV Export To CSV Add User Clear Load Save Save As Field…" at bounding box center [669, 301] width 1061 height 562
click at [652, 464] on div "Users (21) Import From CSV Export To CSV Add User Clear Load Save Save As Field…" at bounding box center [669, 301] width 1061 height 562
click at [625, 435] on div "Users (21) Import From CSV Export To CSV Add User Clear Load Save Save As Field…" at bounding box center [669, 301] width 1061 height 562
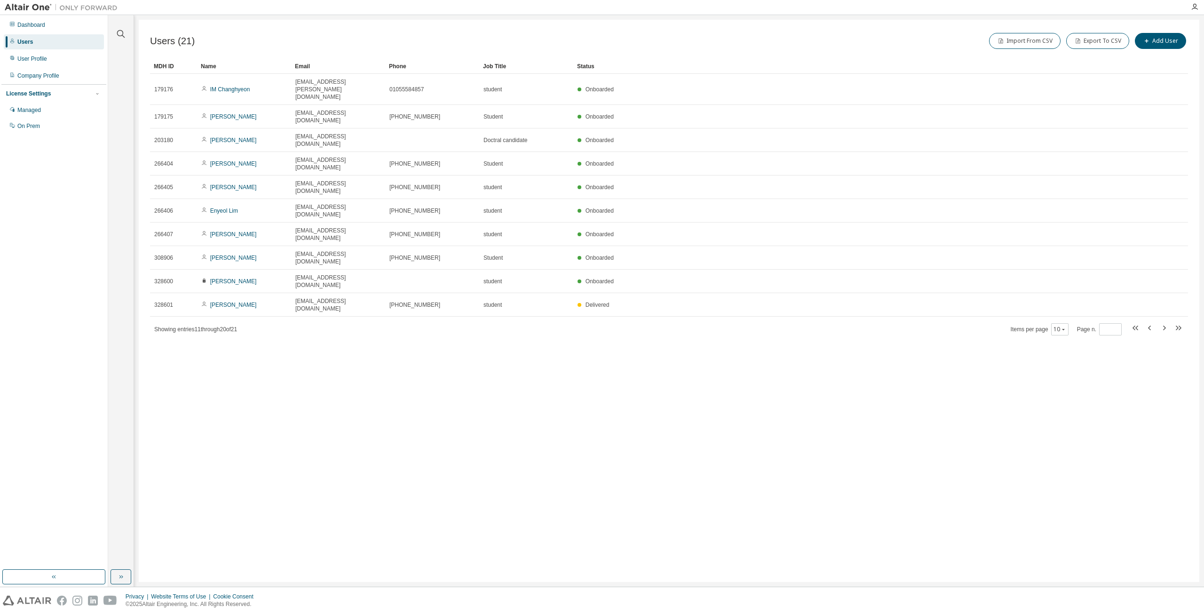
click at [928, 459] on div "Users (21) Import From CSV Export To CSV Add User Clear Load Save Save As Field…" at bounding box center [669, 301] width 1061 height 562
click at [1028, 397] on div "Users (21) Import From CSV Export To CSV Add User Clear Load Save Save As Field…" at bounding box center [669, 301] width 1061 height 562
click at [852, 349] on div "Users (21) Import From CSV Export To CSV Add User Clear Load Save Save As Field…" at bounding box center [669, 301] width 1061 height 562
click at [1152, 322] on icon "button" at bounding box center [1149, 327] width 11 height 11
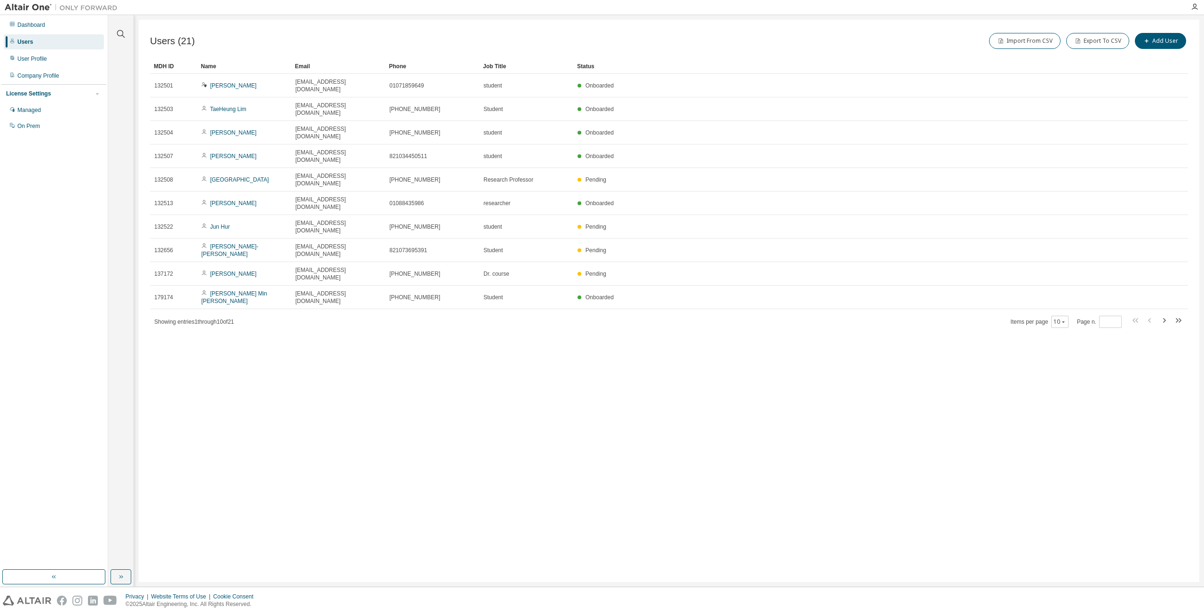
click at [728, 418] on div "Users (21) Import From CSV Export To CSV Add User Clear Load Save Save As Field…" at bounding box center [669, 301] width 1061 height 562
click at [702, 404] on div "Users (21) Import From CSV Export To CSV Add User Clear Load Save Save As Field…" at bounding box center [669, 301] width 1061 height 562
click at [701, 385] on div "Users (21) Import From CSV Export To CSV Add User Clear Load Save Save As Field…" at bounding box center [669, 301] width 1061 height 562
drag, startPoint x: 576, startPoint y: 272, endPoint x: 570, endPoint y: 274, distance: 6.3
click at [576, 272] on div "Users (21) Import From CSV Export To CSV Add User Clear Load Save Save As Field…" at bounding box center [669, 301] width 1061 height 562
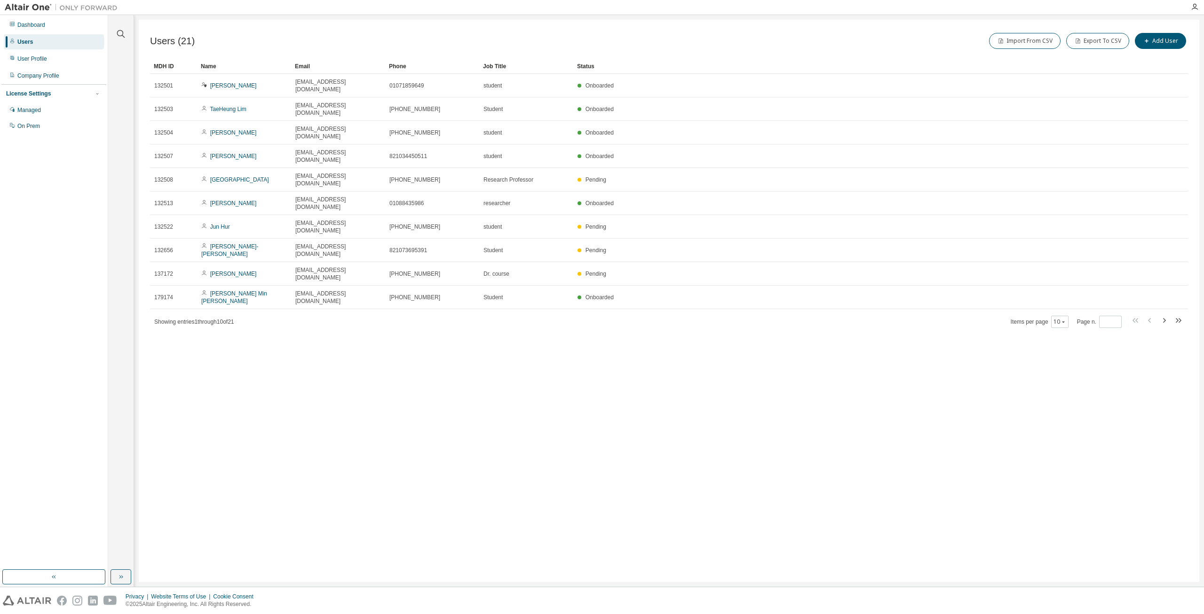
click at [539, 254] on div "Users (21) Import From CSV Export To CSV Add User Clear Load Save Save As Field…" at bounding box center [669, 301] width 1061 height 562
click at [513, 27] on div "Users (21) Import From CSV Export To CSV Add User Clear Load Save Save As Field…" at bounding box center [669, 301] width 1061 height 562
drag, startPoint x: 574, startPoint y: 394, endPoint x: 564, endPoint y: 388, distance: 11.9
click at [572, 393] on div "Users (21) Import From CSV Export To CSV Add User Clear Load Save Save As Field…" at bounding box center [669, 301] width 1061 height 562
click at [547, 377] on div "Users (21) Import From CSV Export To CSV Add User Clear Load Save Save As Field…" at bounding box center [669, 301] width 1061 height 562
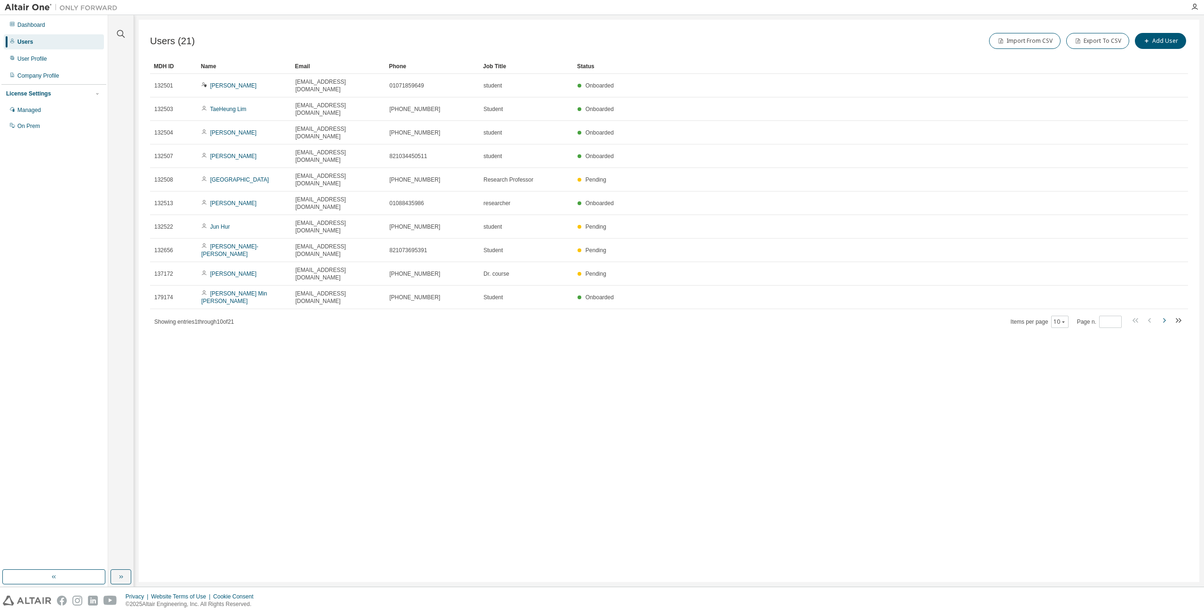
click at [1164, 315] on icon "button" at bounding box center [1163, 320] width 11 height 11
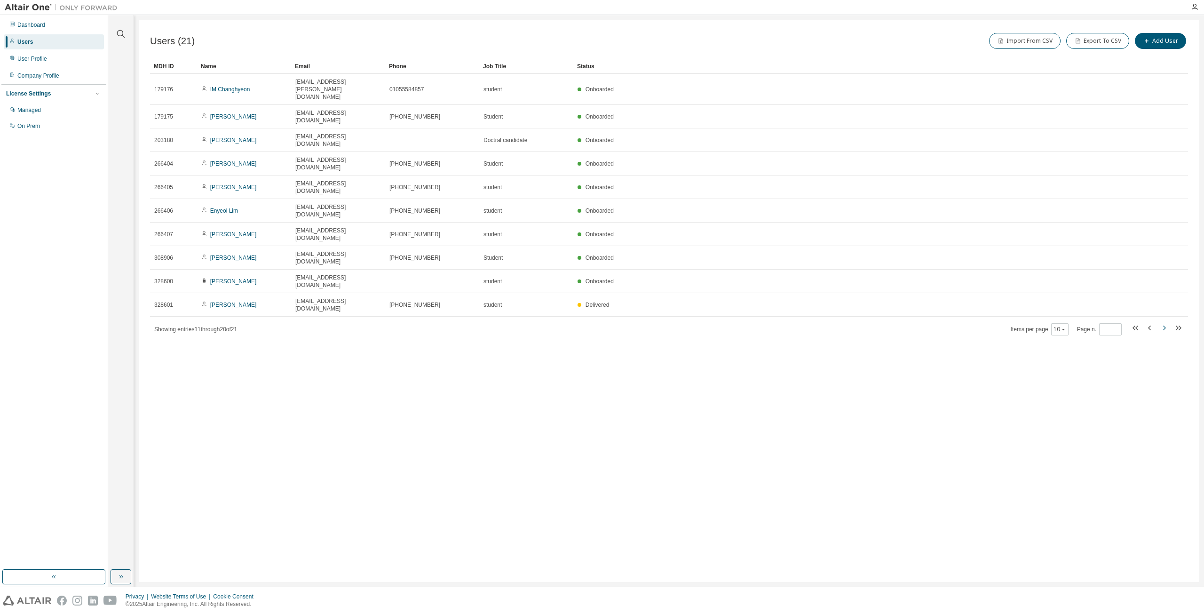
click at [1164, 322] on icon "button" at bounding box center [1163, 327] width 11 height 11
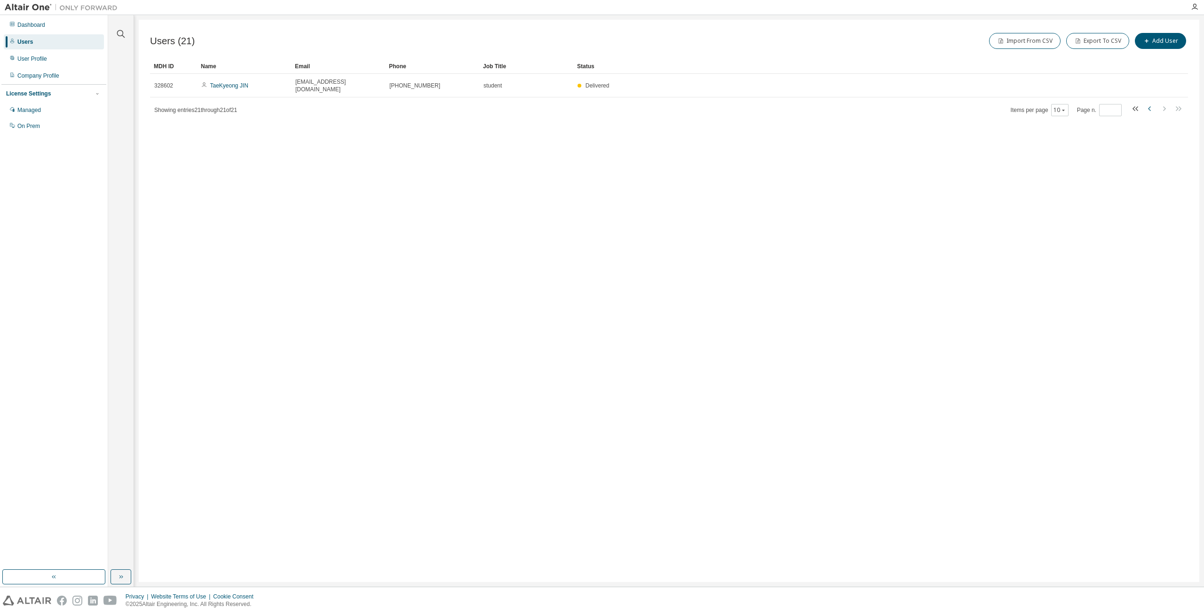
click at [1146, 103] on icon "button" at bounding box center [1149, 108] width 11 height 11
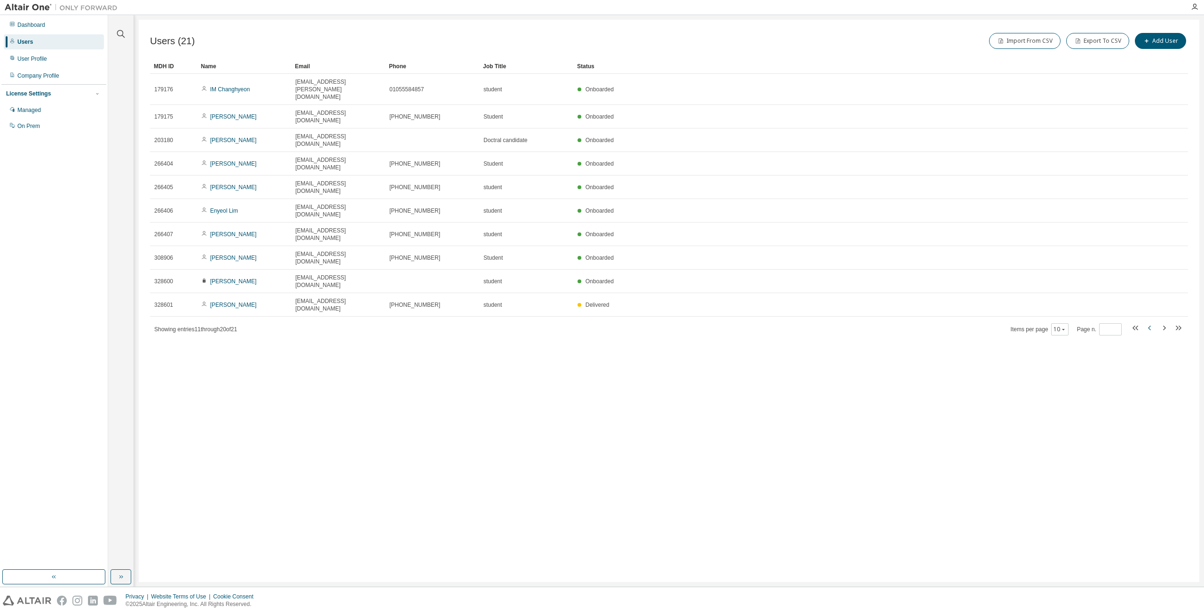
click at [1150, 322] on icon "button" at bounding box center [1149, 327] width 11 height 11
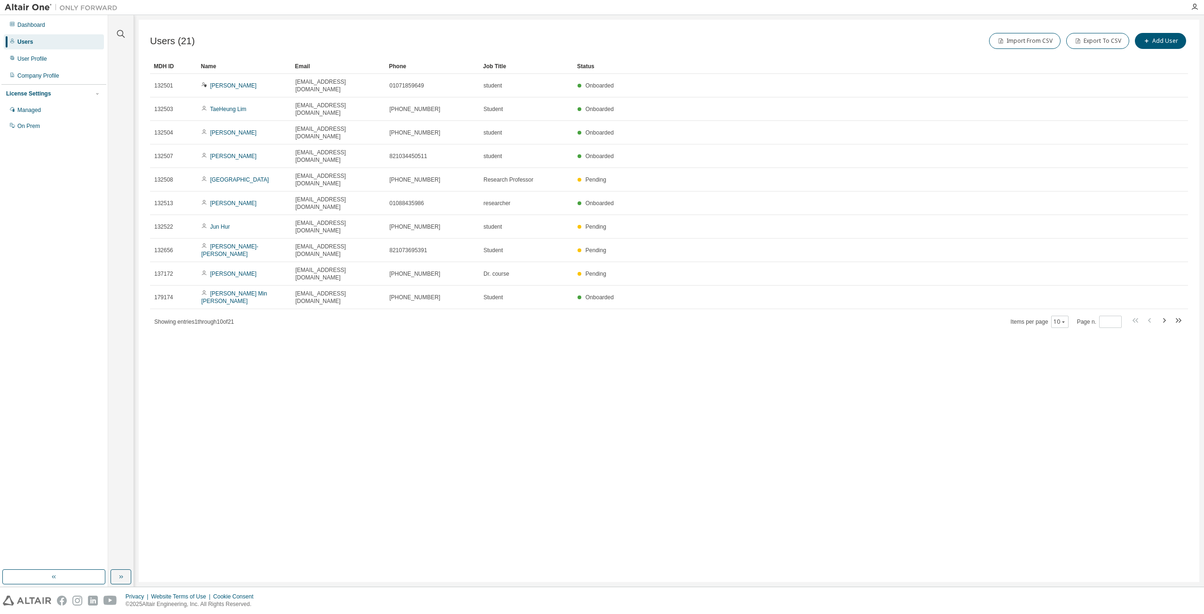
click at [633, 285] on div "Users (21) Import From CSV Export To CSV Add User Clear Load Save Save As Field…" at bounding box center [669, 301] width 1061 height 562
click at [656, 315] on div "Users (21) Import From CSV Export To CSV Add User Clear Load Save Save As Field…" at bounding box center [669, 301] width 1061 height 562
click at [718, 404] on div "Users (21) Import From CSV Export To CSV Add User Clear Load Save Save As Field…" at bounding box center [669, 301] width 1061 height 562
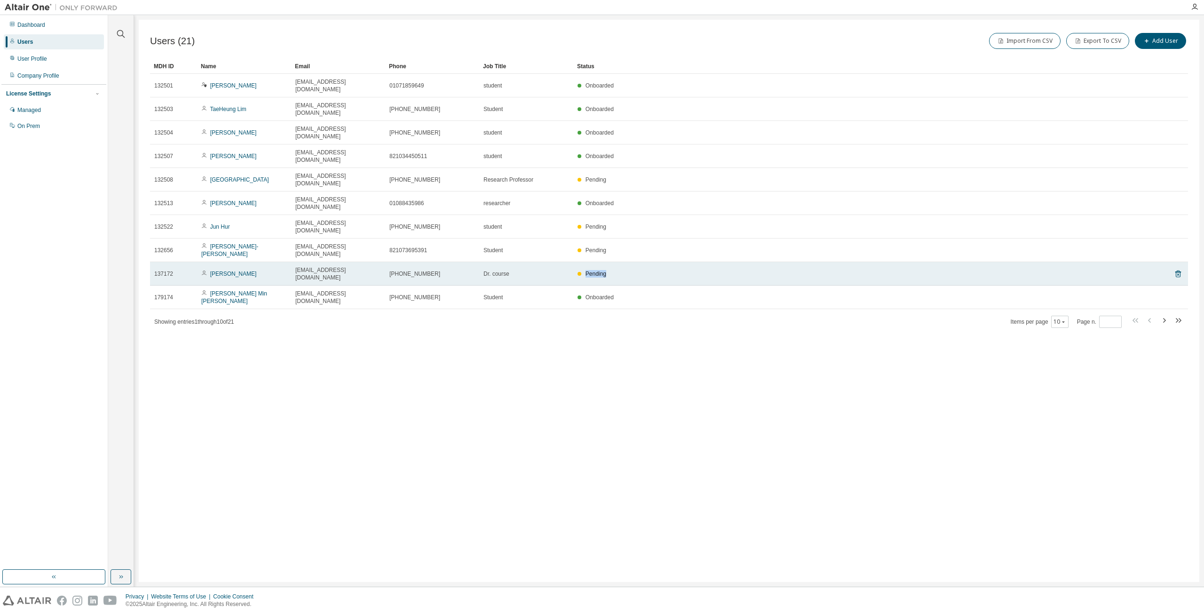
drag, startPoint x: 612, startPoint y: 205, endPoint x: 576, endPoint y: 213, distance: 37.0
click at [576, 262] on td "Pending" at bounding box center [858, 274] width 570 height 24
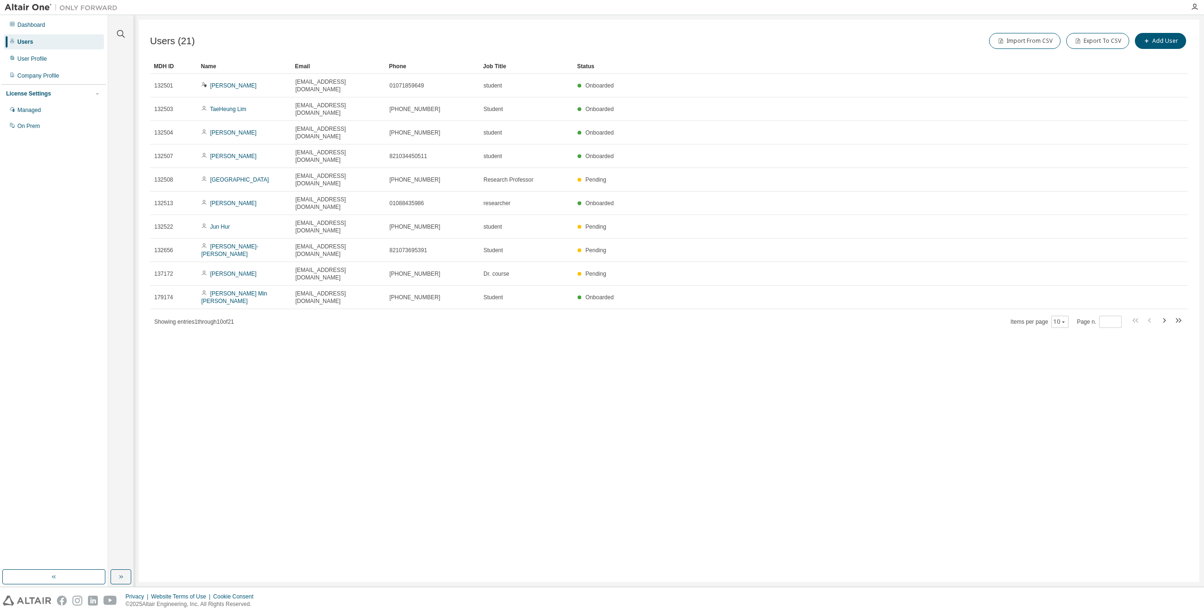
click at [768, 458] on div "Users (21) Import From CSV Export To CSV Add User Clear Load Save Save As Field…" at bounding box center [669, 301] width 1061 height 562
click at [856, 452] on div "Users (21) Import From CSV Export To CSV Add User Clear Load Save Save As Field…" at bounding box center [669, 301] width 1061 height 562
click at [1058, 320] on div "Users (21) Import From CSV Export To CSV Add User Clear Load Save Save As Field…" at bounding box center [669, 301] width 1061 height 562
click at [1167, 315] on icon "button" at bounding box center [1163, 320] width 11 height 11
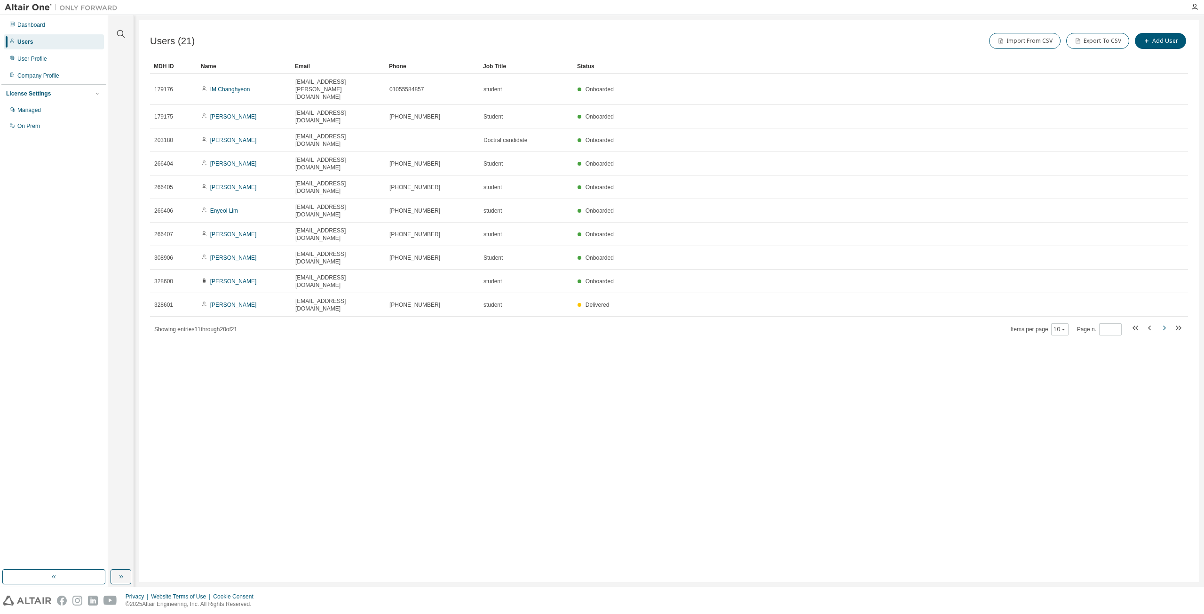
click at [1167, 322] on icon "button" at bounding box center [1163, 327] width 11 height 11
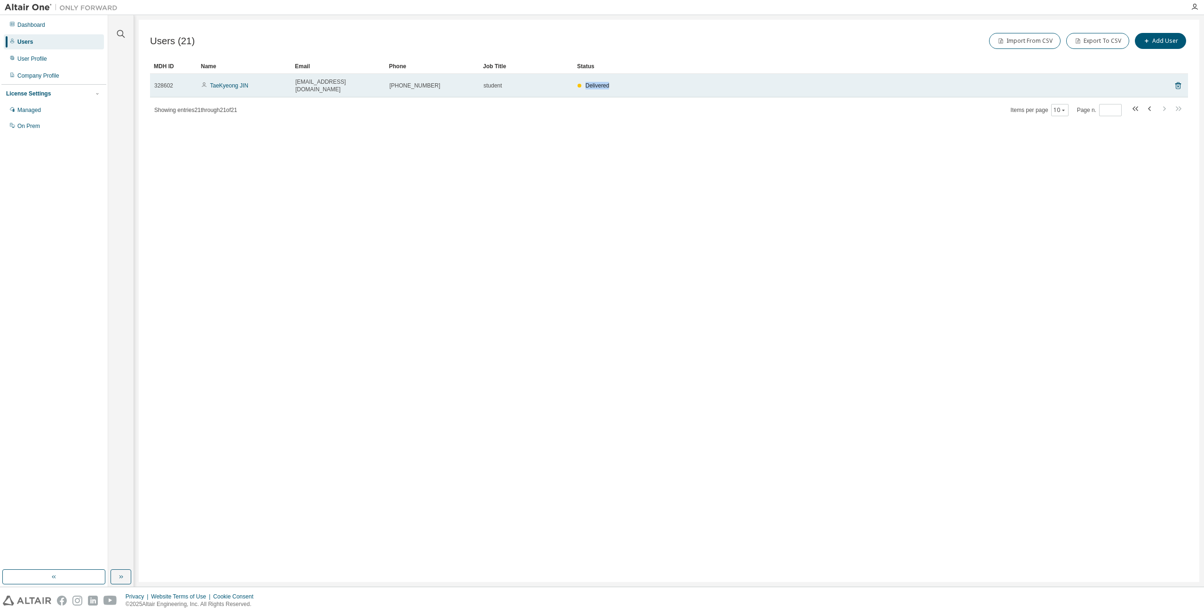
drag, startPoint x: 586, startPoint y: 79, endPoint x: 640, endPoint y: 77, distance: 53.7
click at [640, 77] on td "Delivered" at bounding box center [858, 86] width 570 height 24
click at [642, 77] on td "Delivered" at bounding box center [858, 86] width 570 height 24
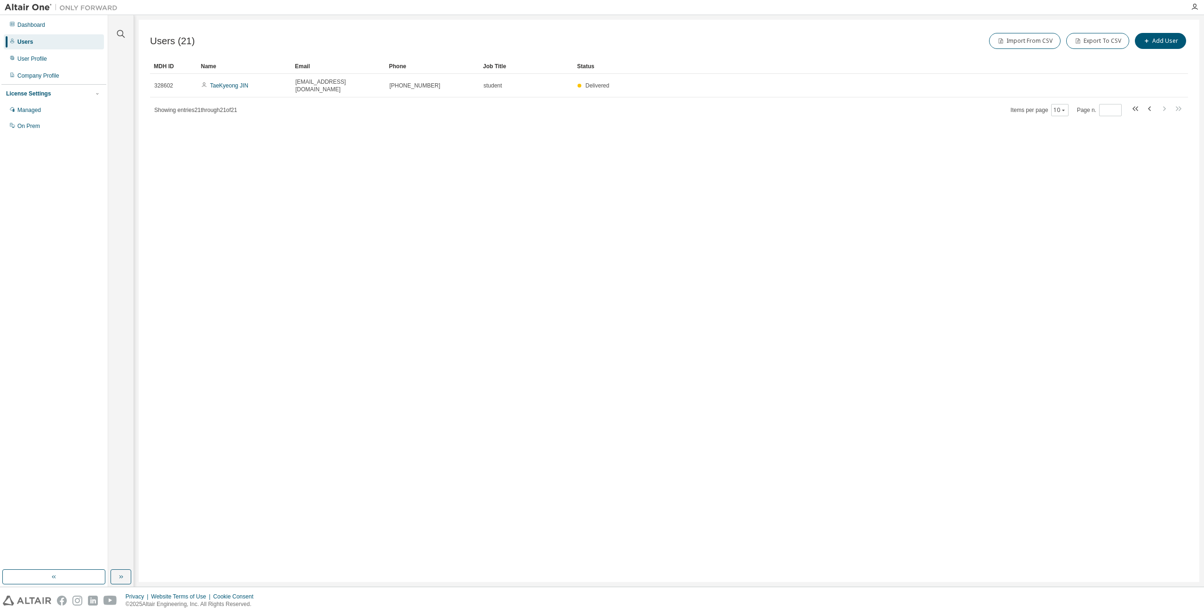
click at [705, 268] on div "Users (21) Import From CSV Export To CSV Add User Clear Load Save Save As Field…" at bounding box center [669, 301] width 1061 height 562
click at [1151, 103] on icon "button" at bounding box center [1149, 108] width 11 height 11
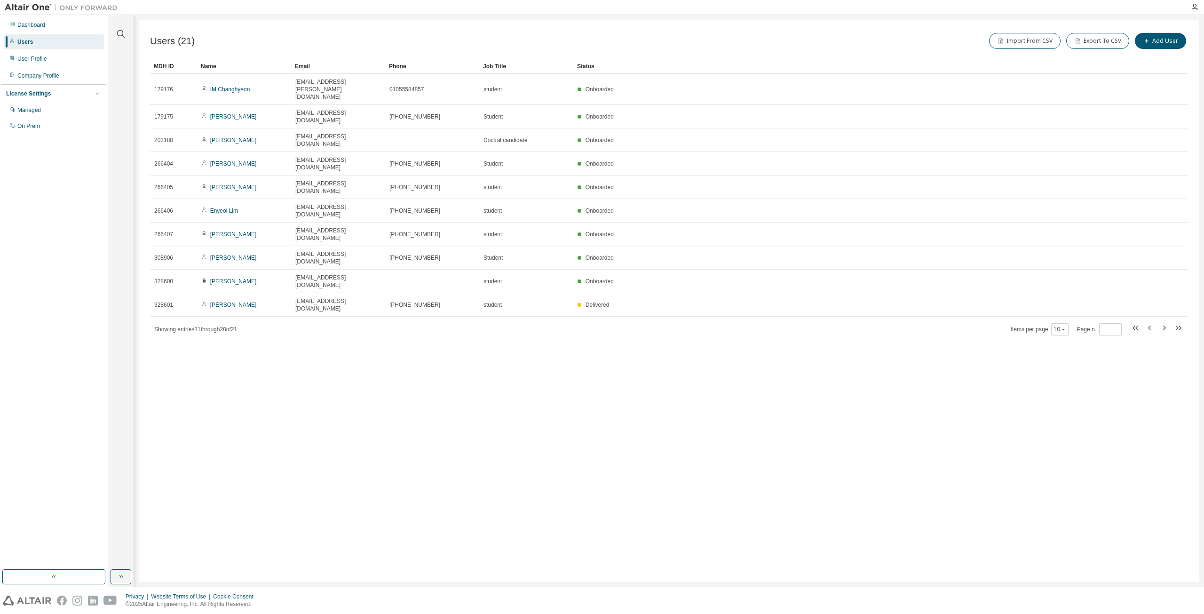
click at [1152, 322] on icon "button" at bounding box center [1149, 327] width 11 height 11
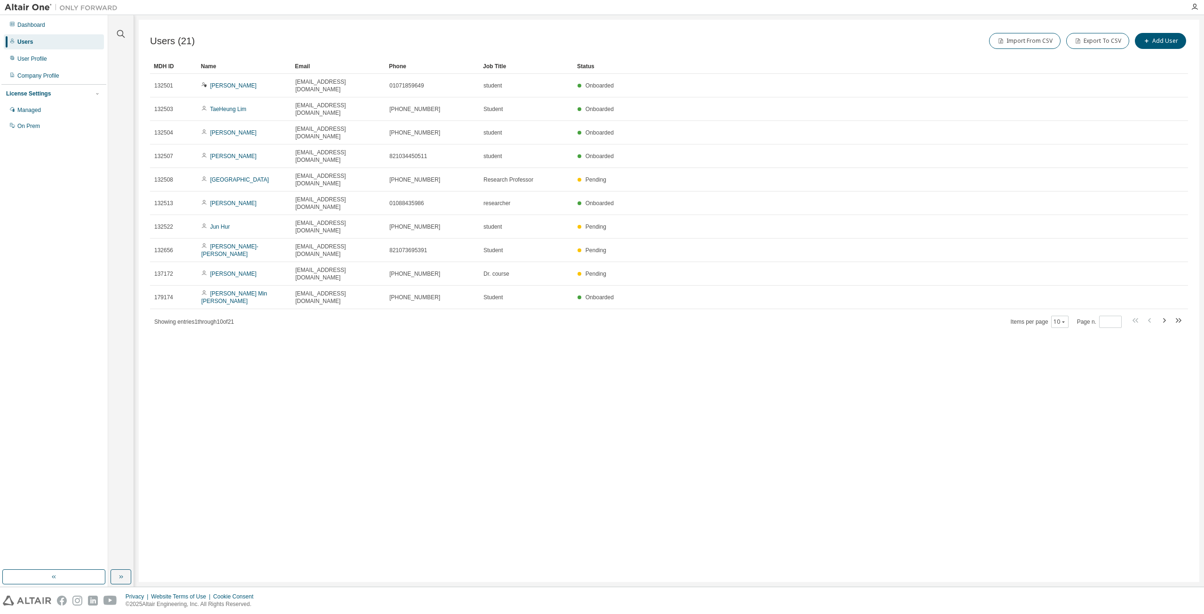
click at [626, 350] on div "Users (21) Import From CSV Export To CSV Add User Clear Load Save Save As Field…" at bounding box center [669, 301] width 1061 height 562
click at [834, 350] on div "Users (21) Import From CSV Export To CSV Add User Clear Load Save Save As Field…" at bounding box center [669, 301] width 1061 height 562
click at [577, 396] on div "Users (21) Import From CSV Export To CSV Add User Clear Load Save Save As Field…" at bounding box center [669, 301] width 1061 height 562
click at [602, 396] on div "Users (21) Import From CSV Export To CSV Add User Clear Load Save Save As Field…" at bounding box center [669, 301] width 1061 height 562
click at [613, 393] on div "Users (21) Import From CSV Export To CSV Add User Clear Load Save Save As Field…" at bounding box center [669, 301] width 1061 height 562
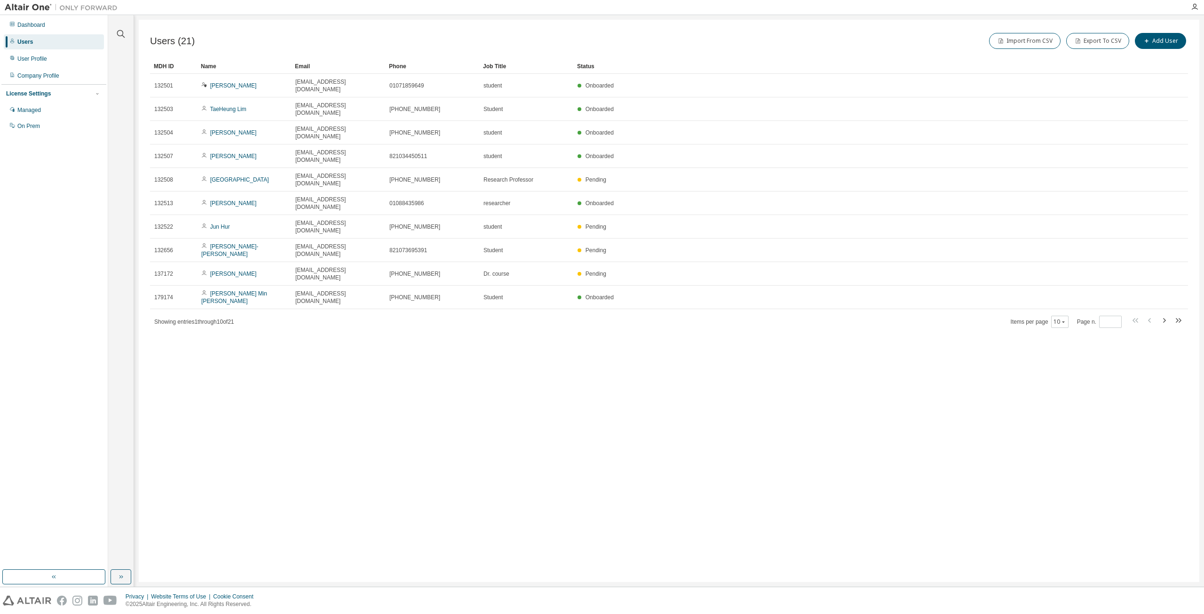
click at [613, 393] on div "Users (21) Import From CSV Export To CSV Add User Clear Load Save Save As Field…" at bounding box center [669, 301] width 1061 height 562
click at [790, 364] on div "Users (21) Import From CSV Export To CSV Add User Clear Load Save Save As Field…" at bounding box center [669, 301] width 1061 height 562
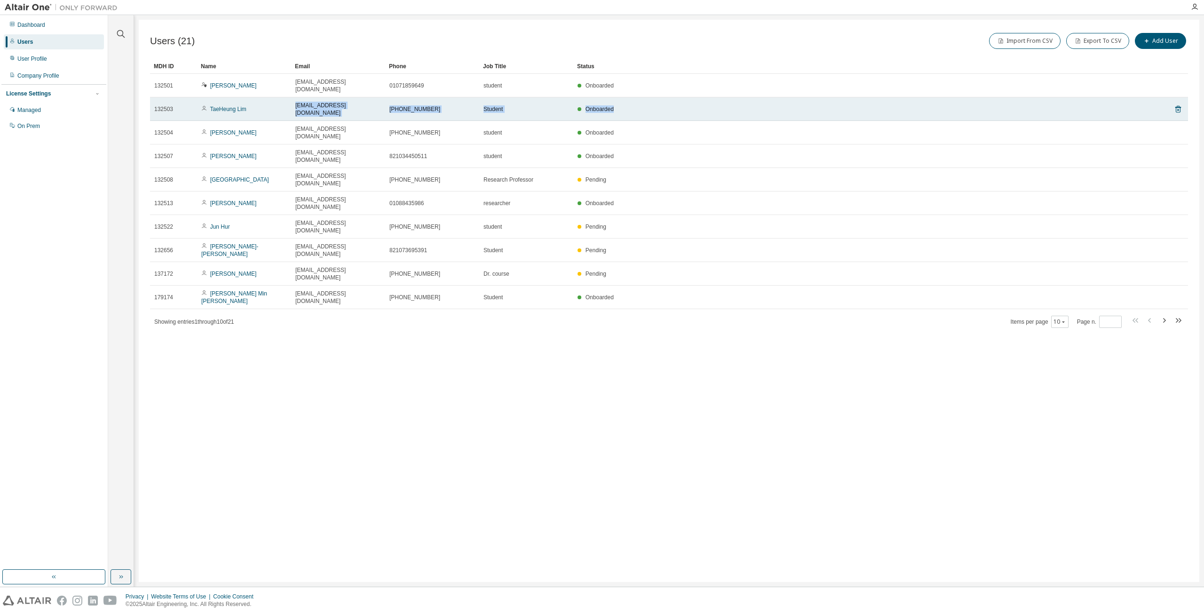
drag, startPoint x: 282, startPoint y: 99, endPoint x: 841, endPoint y: 91, distance: 558.8
click at [839, 97] on tr "132503 TaeHeung Lim qpzm0105@mail.hongik.ac.kr +822-336-4839 Student Onboarded" at bounding box center [669, 109] width 1038 height 24
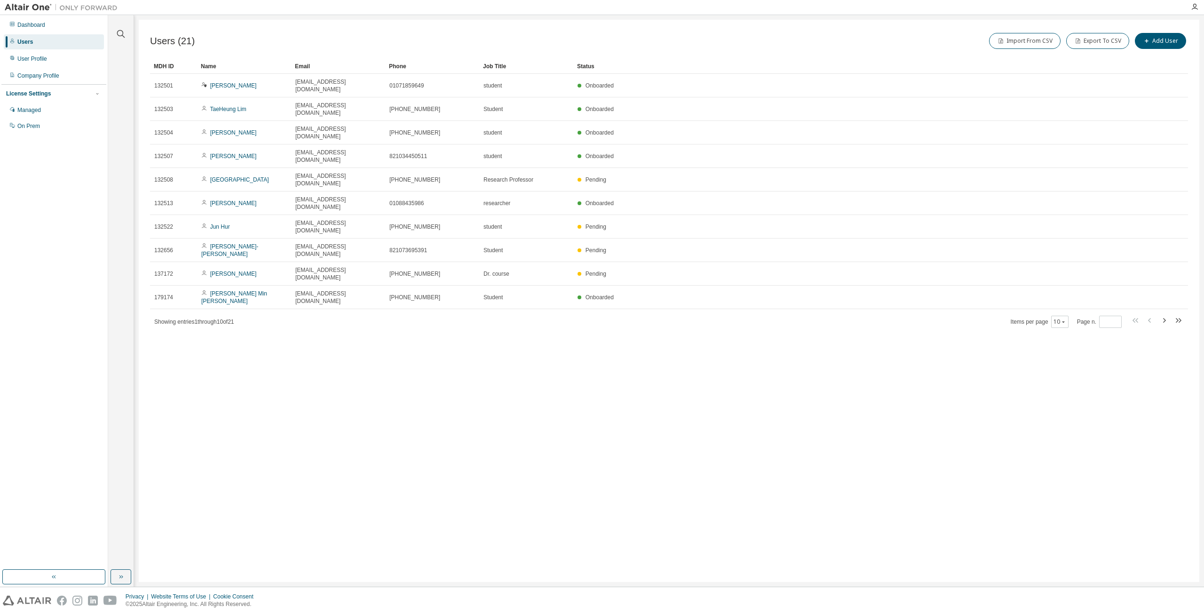
click at [686, 303] on div "Users (21) Import From CSV Export To CSV Add User Clear Load Save Save As Field…" at bounding box center [669, 301] width 1061 height 562
click at [819, 270] on div "Users (21) Import From CSV Export To CSV Add User Clear Load Save Save As Field…" at bounding box center [669, 301] width 1061 height 562
click at [1166, 315] on icon "button" at bounding box center [1163, 320] width 11 height 11
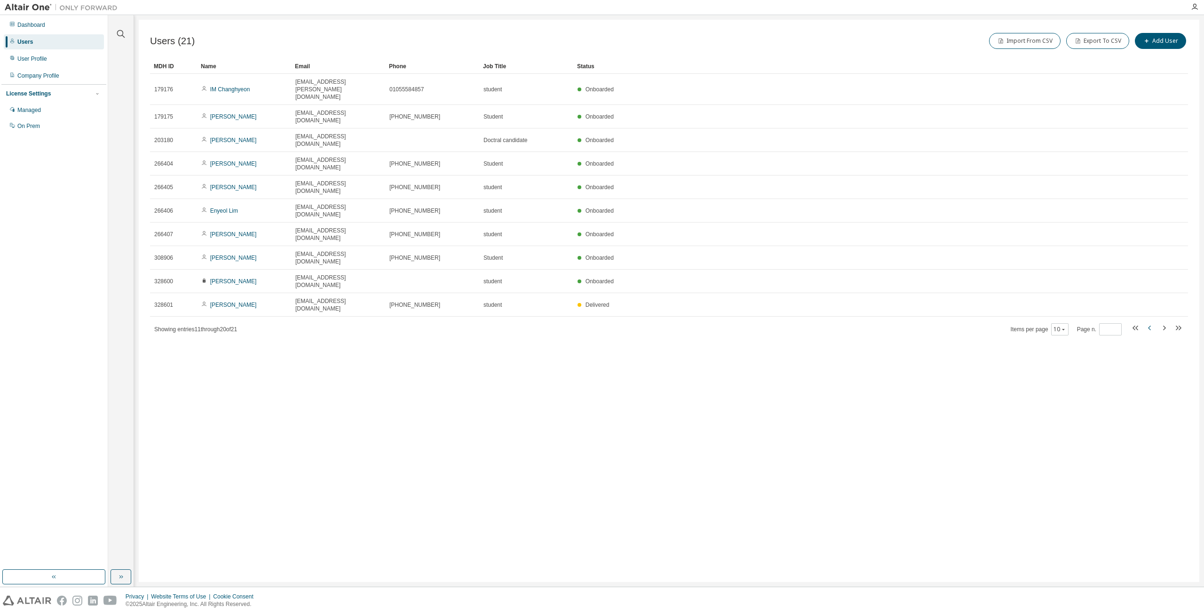
click at [1147, 322] on icon "button" at bounding box center [1149, 327] width 11 height 11
type input "*"
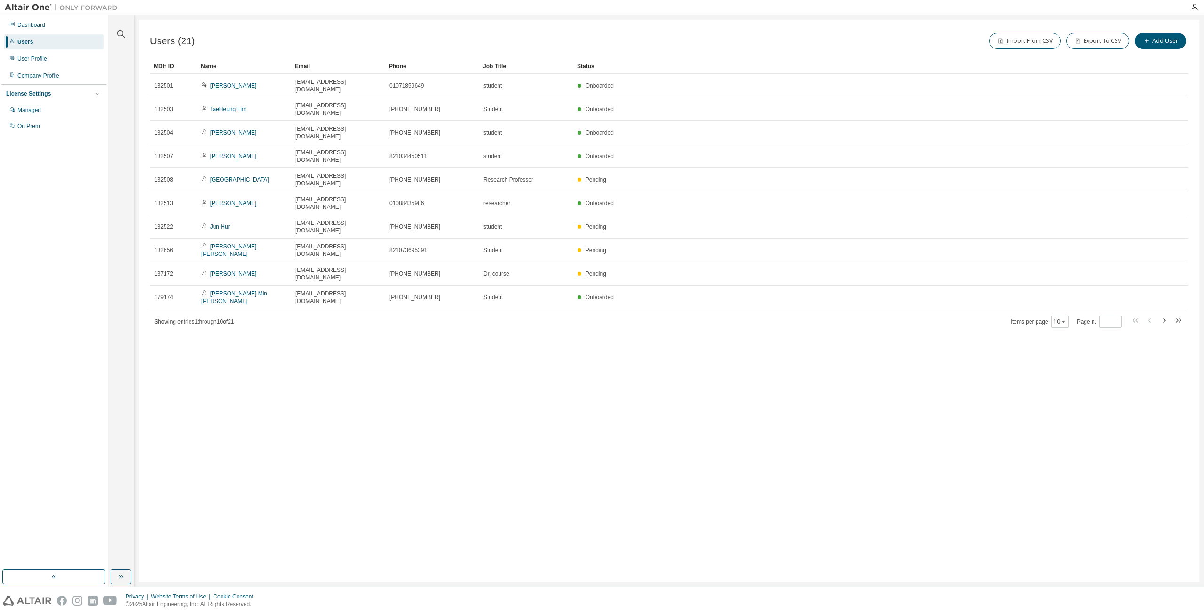
click at [717, 342] on div "Users (21) Import From CSV Export To CSV Add User Clear Load Save Save As Field…" at bounding box center [669, 301] width 1061 height 562
click at [710, 335] on div "Users (21) Import From CSV Export To CSV Add User Clear Load Save Save As Field…" at bounding box center [669, 301] width 1061 height 562
click at [851, 382] on div "Users (21) Import From CSV Export To CSV Add User Clear Load Save Save As Field…" at bounding box center [669, 301] width 1061 height 562
click at [620, 354] on div "Users (21) Import From CSV Export To CSV Add User Clear Load Save Save As Field…" at bounding box center [669, 301] width 1061 height 562
